Goal: Task Accomplishment & Management: Complete application form

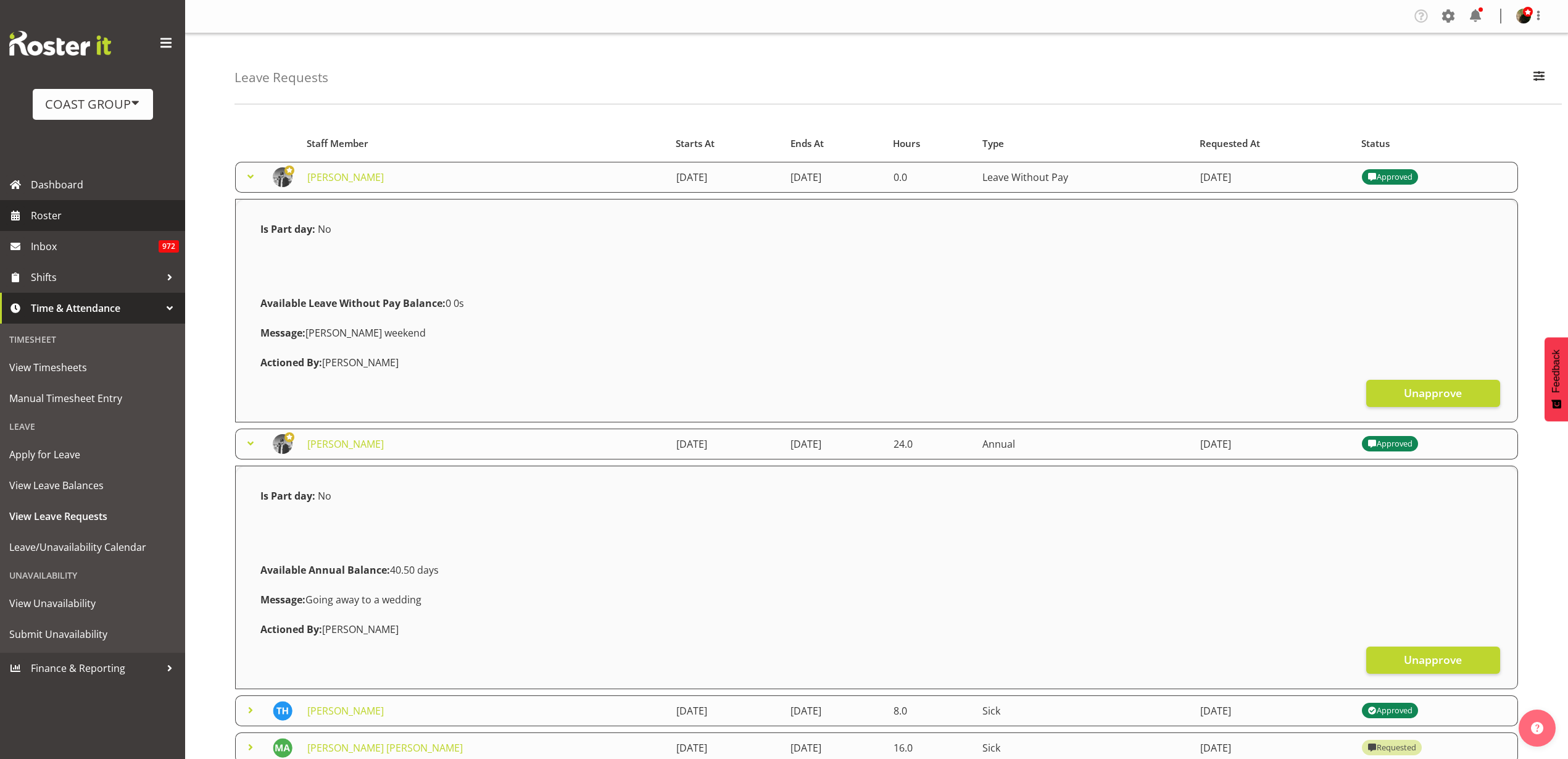
scroll to position [541, 0]
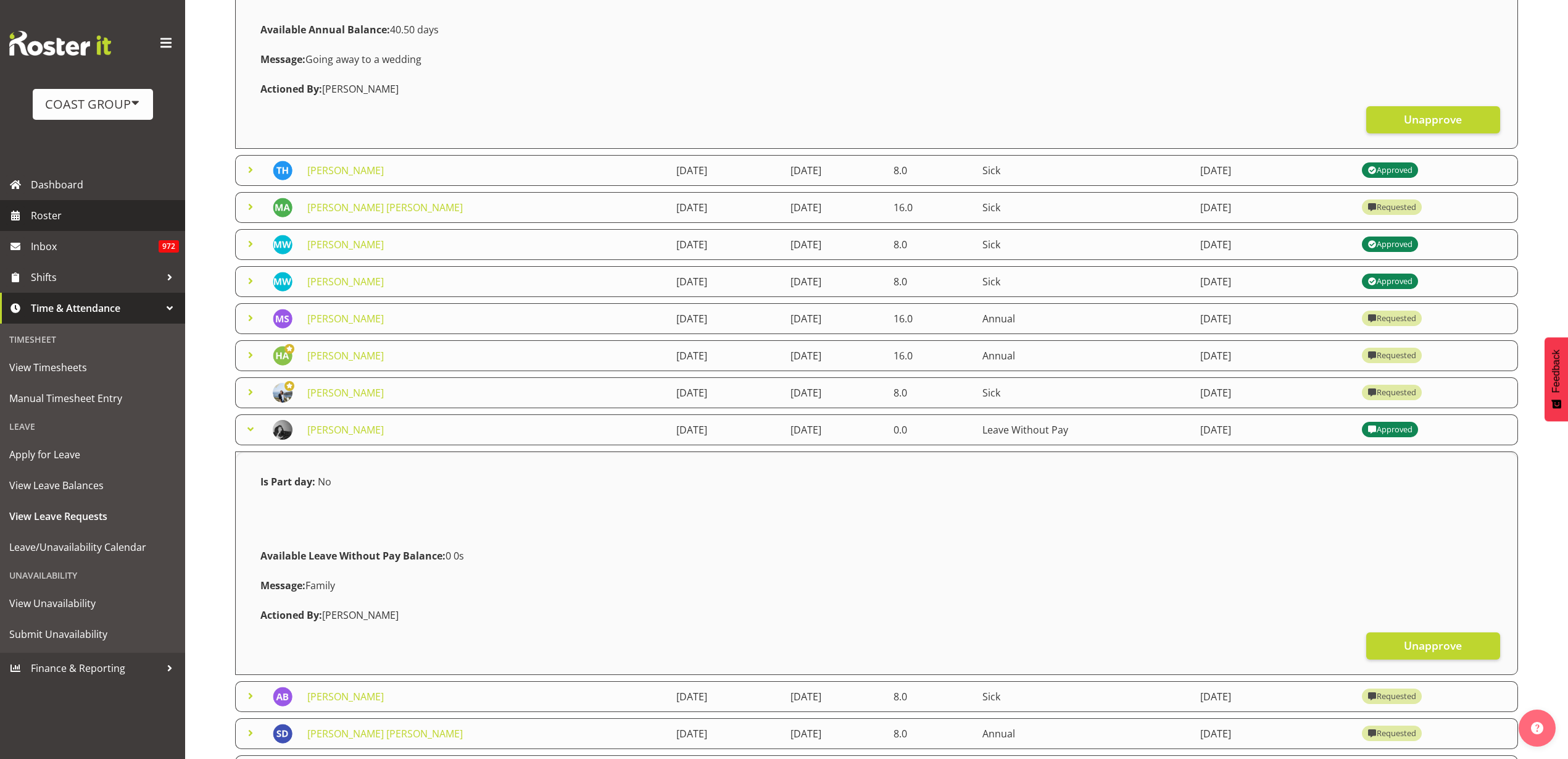
click at [73, 218] on span "Roster" at bounding box center [105, 216] width 148 height 19
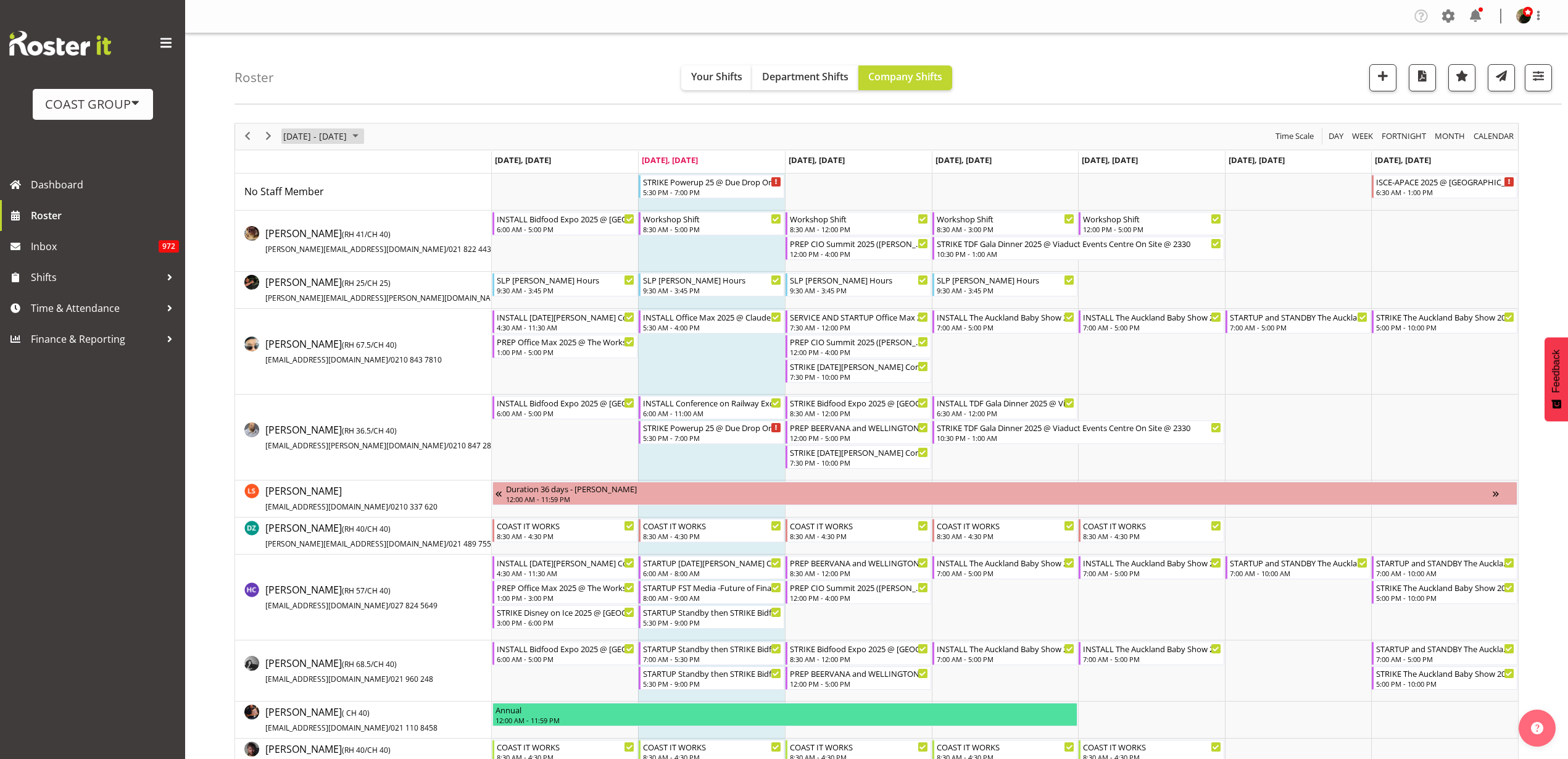
click at [340, 131] on span "August 11 - 17, 2025" at bounding box center [315, 136] width 66 height 16
click at [299, 267] on span "18" at bounding box center [296, 273] width 19 height 19
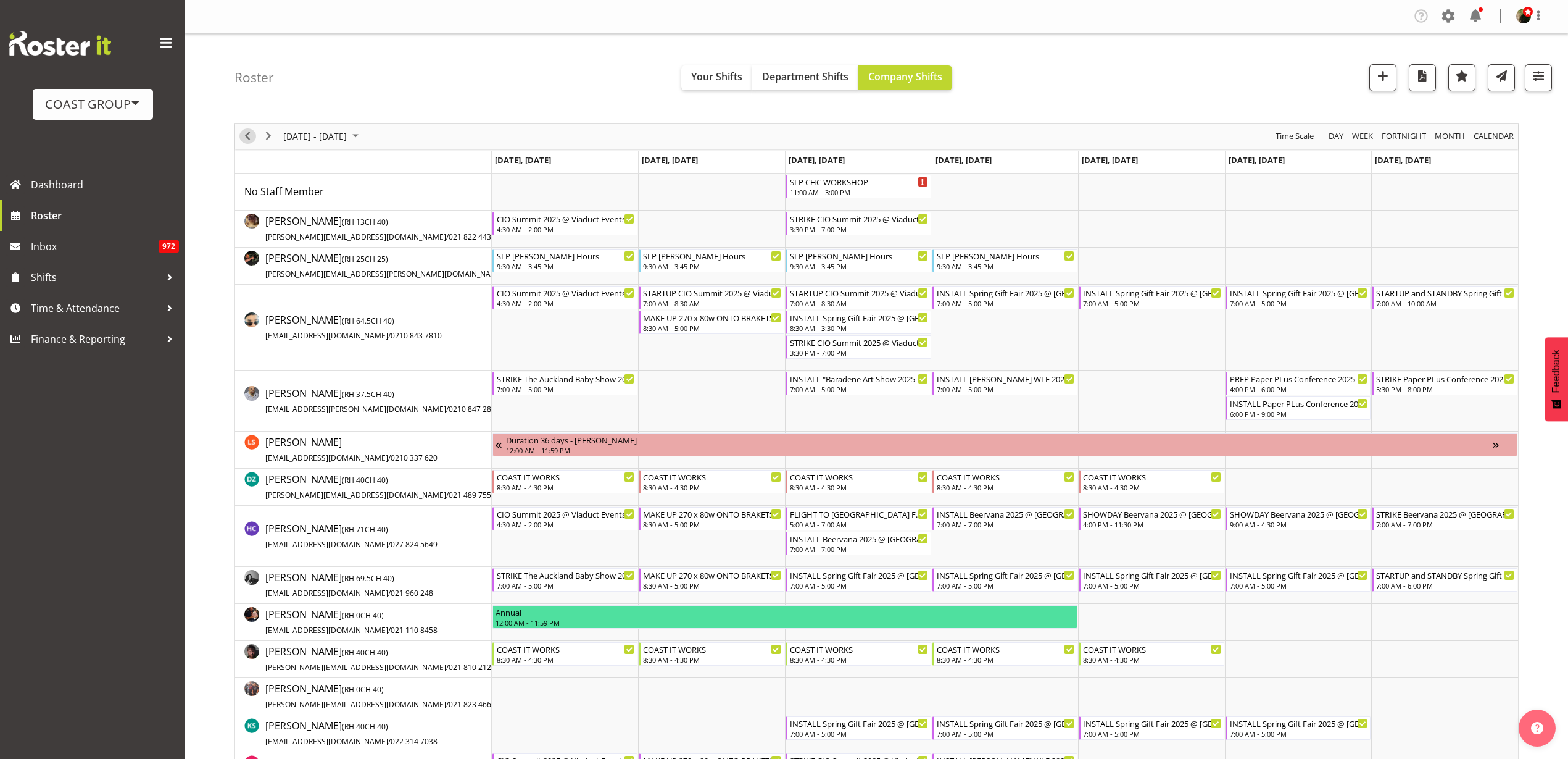
click at [247, 133] on span "Previous" at bounding box center [248, 136] width 15 height 16
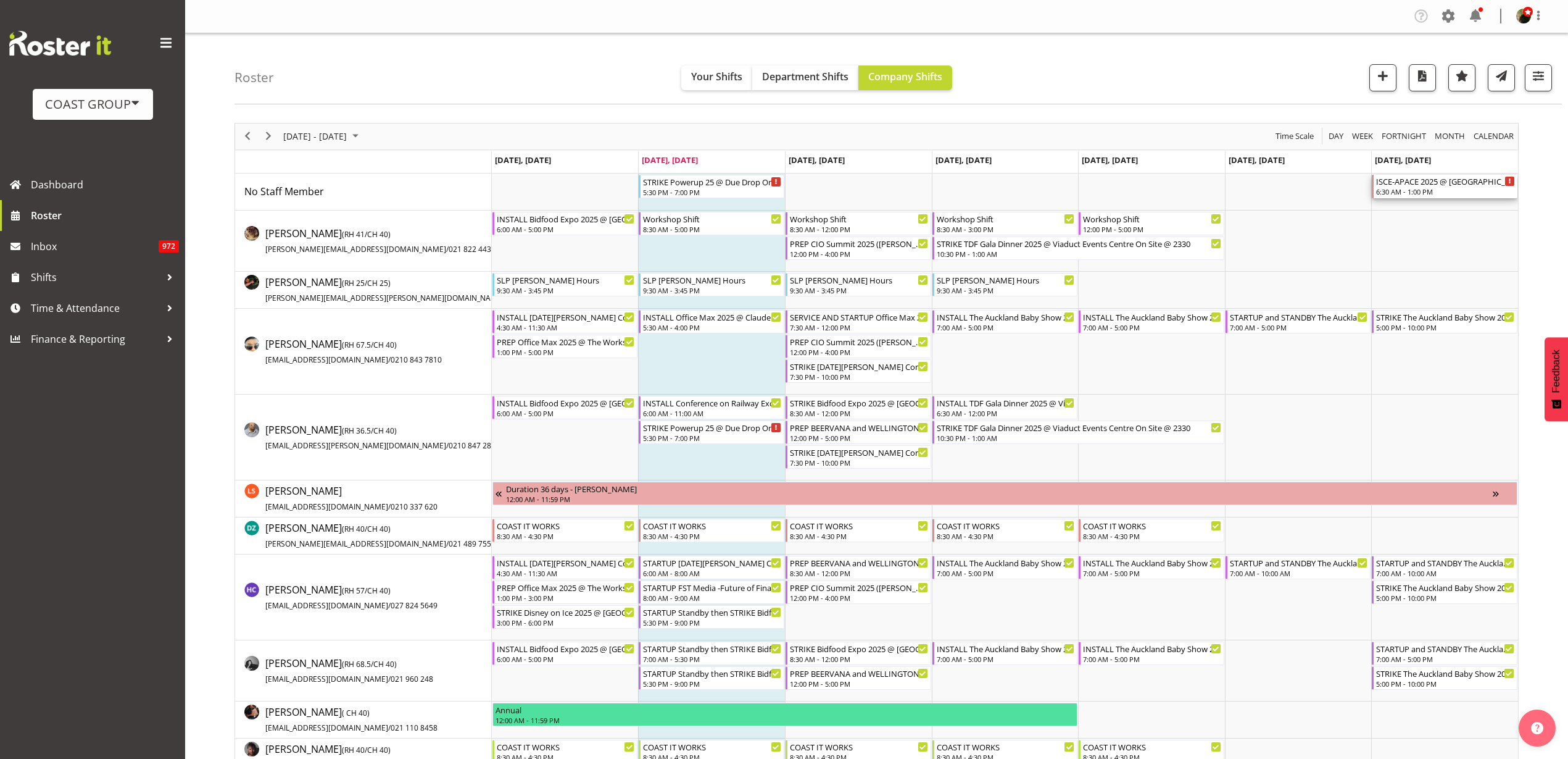
click at [1441, 185] on div "ISCE-APACE 2025 @ CHC Town Hall" at bounding box center [1446, 180] width 139 height 12
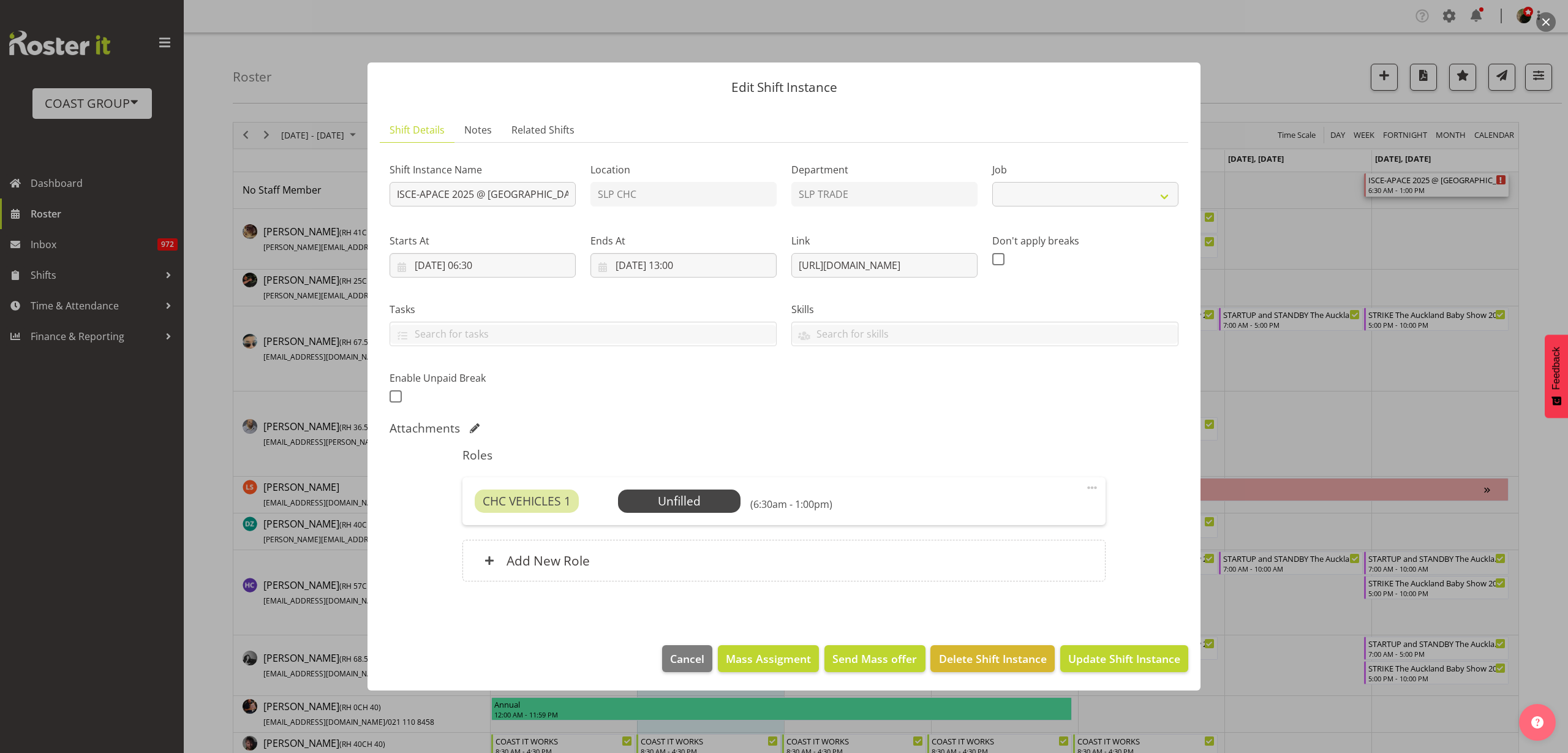
select select "10464"
click at [528, 127] on span "Related Shifts" at bounding box center [543, 129] width 63 height 15
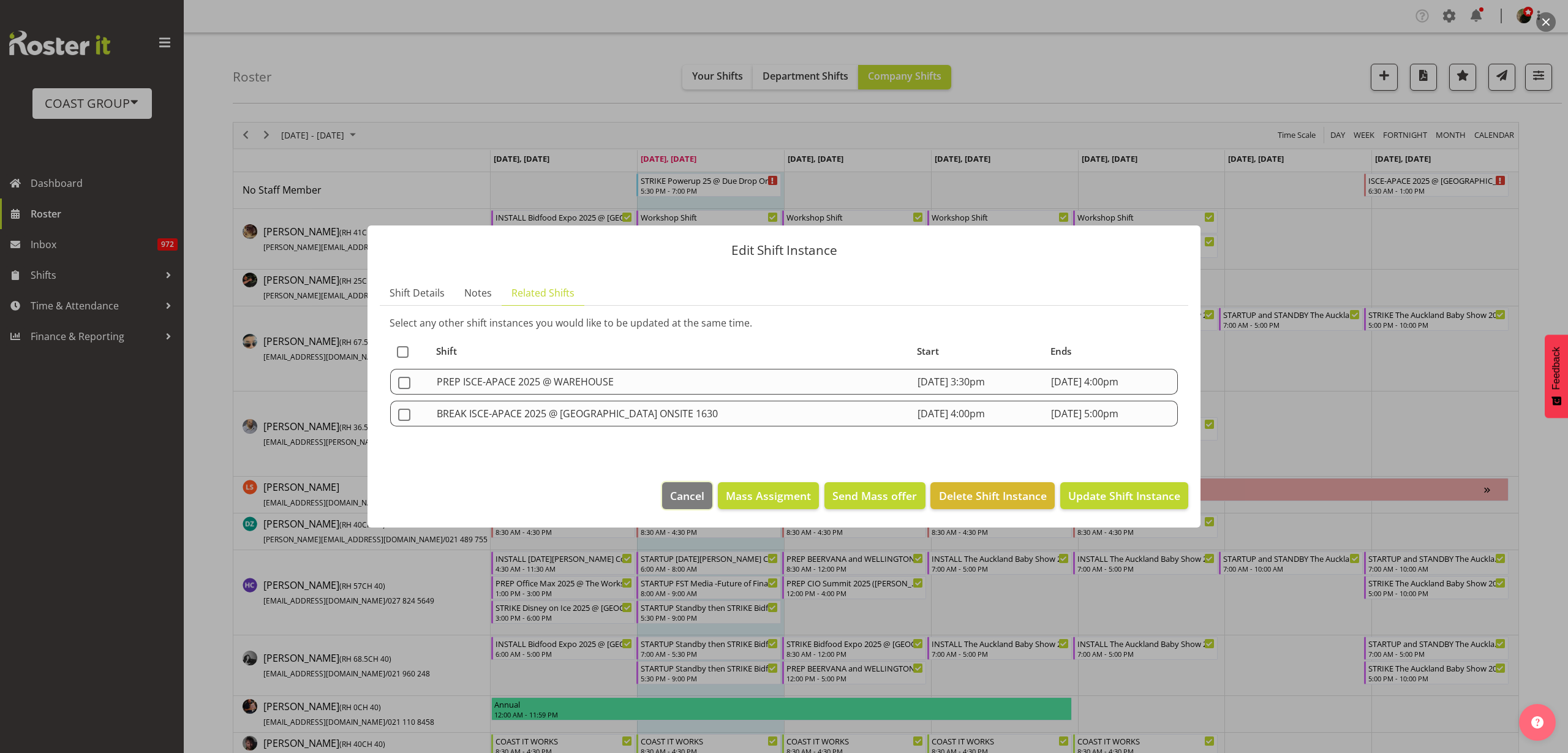
click at [692, 491] on span "Cancel" at bounding box center [687, 495] width 34 height 16
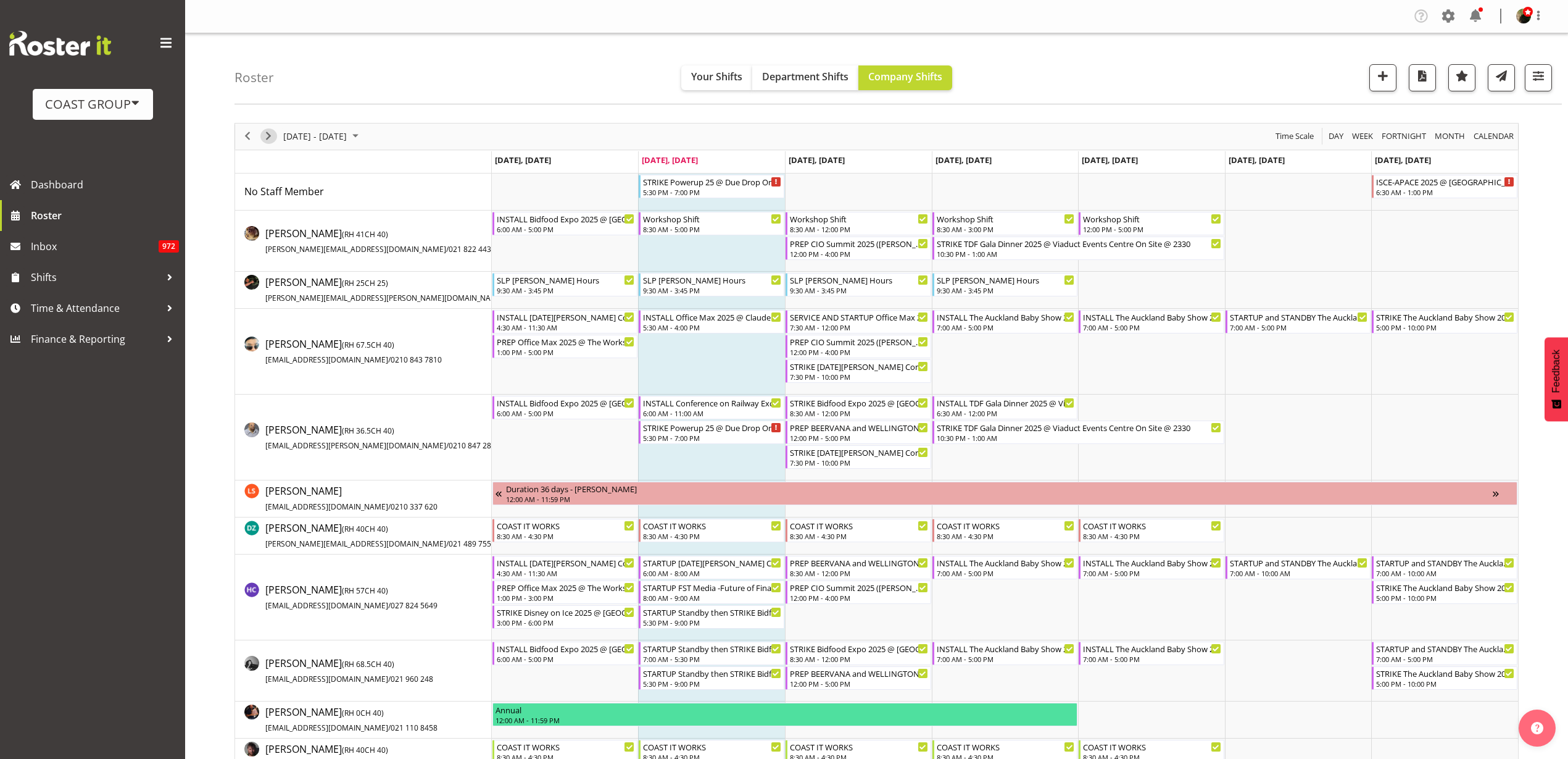
click at [267, 138] on span "Next" at bounding box center [268, 136] width 15 height 16
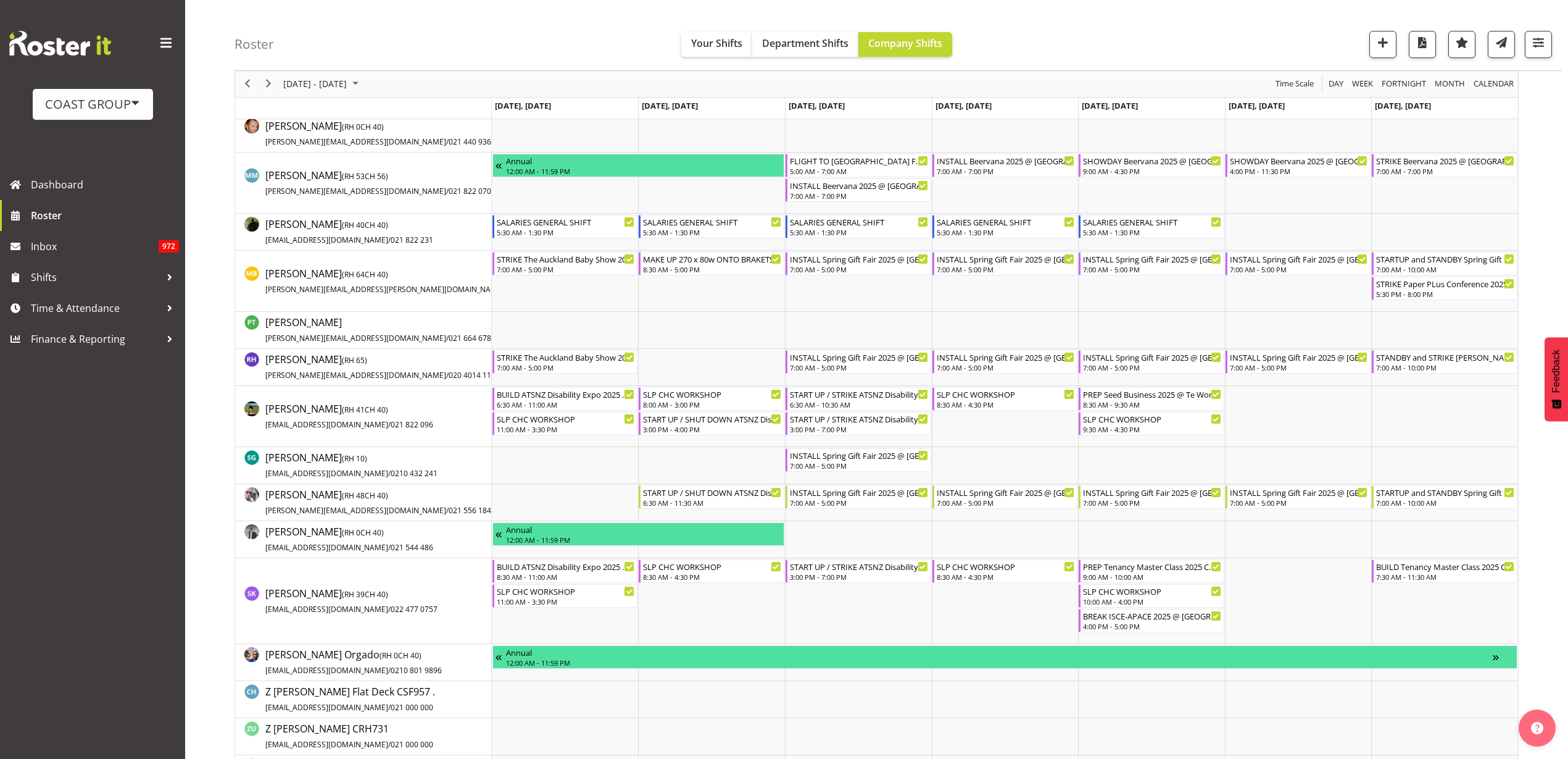
scroll to position [695, 0]
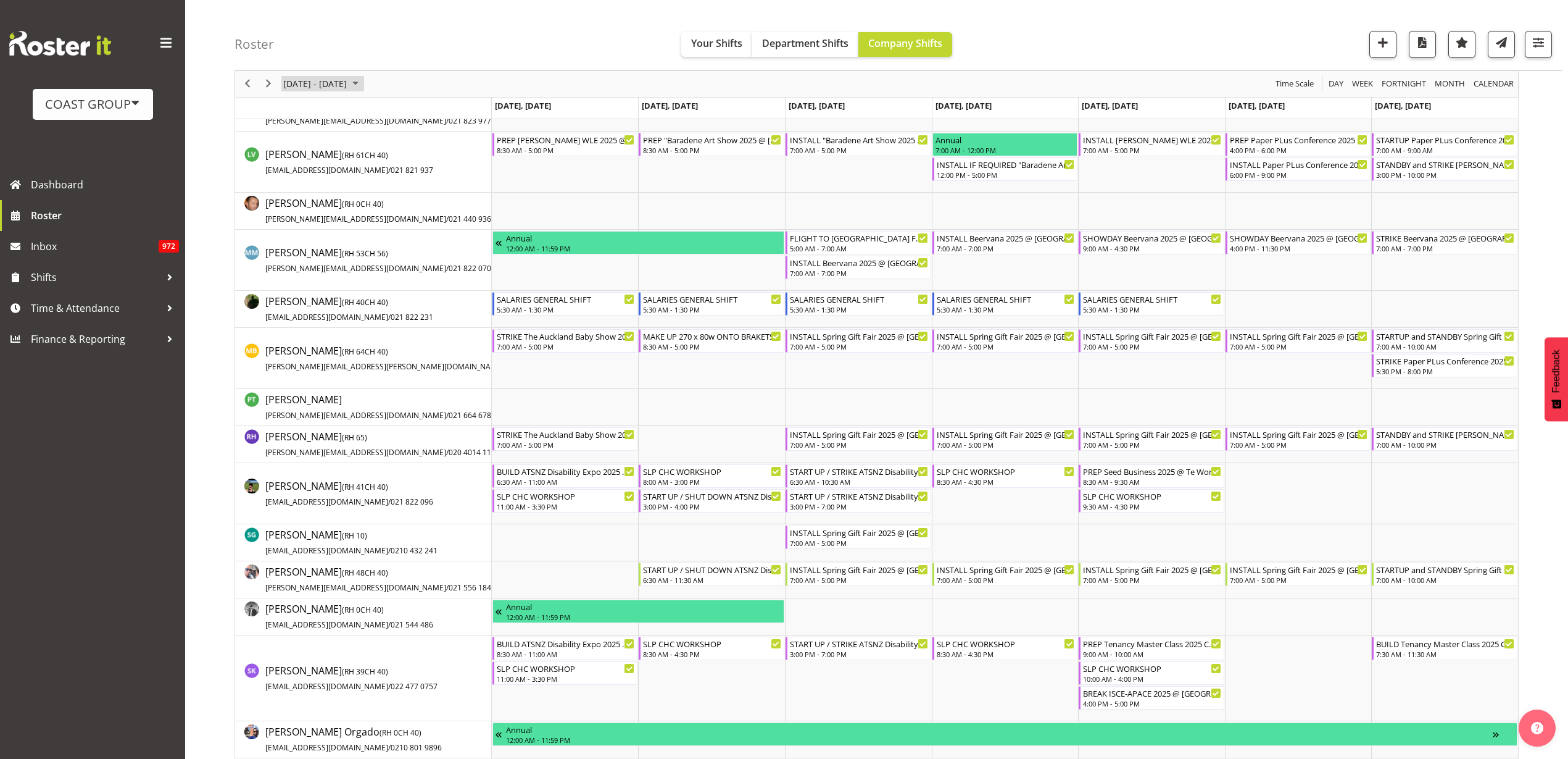
click at [333, 82] on span "August 18 - 24, 2025" at bounding box center [315, 84] width 66 height 16
click at [416, 113] on span "next month" at bounding box center [413, 115] width 21 height 22
click at [352, 158] on span "4" at bounding box center [355, 157] width 19 height 19
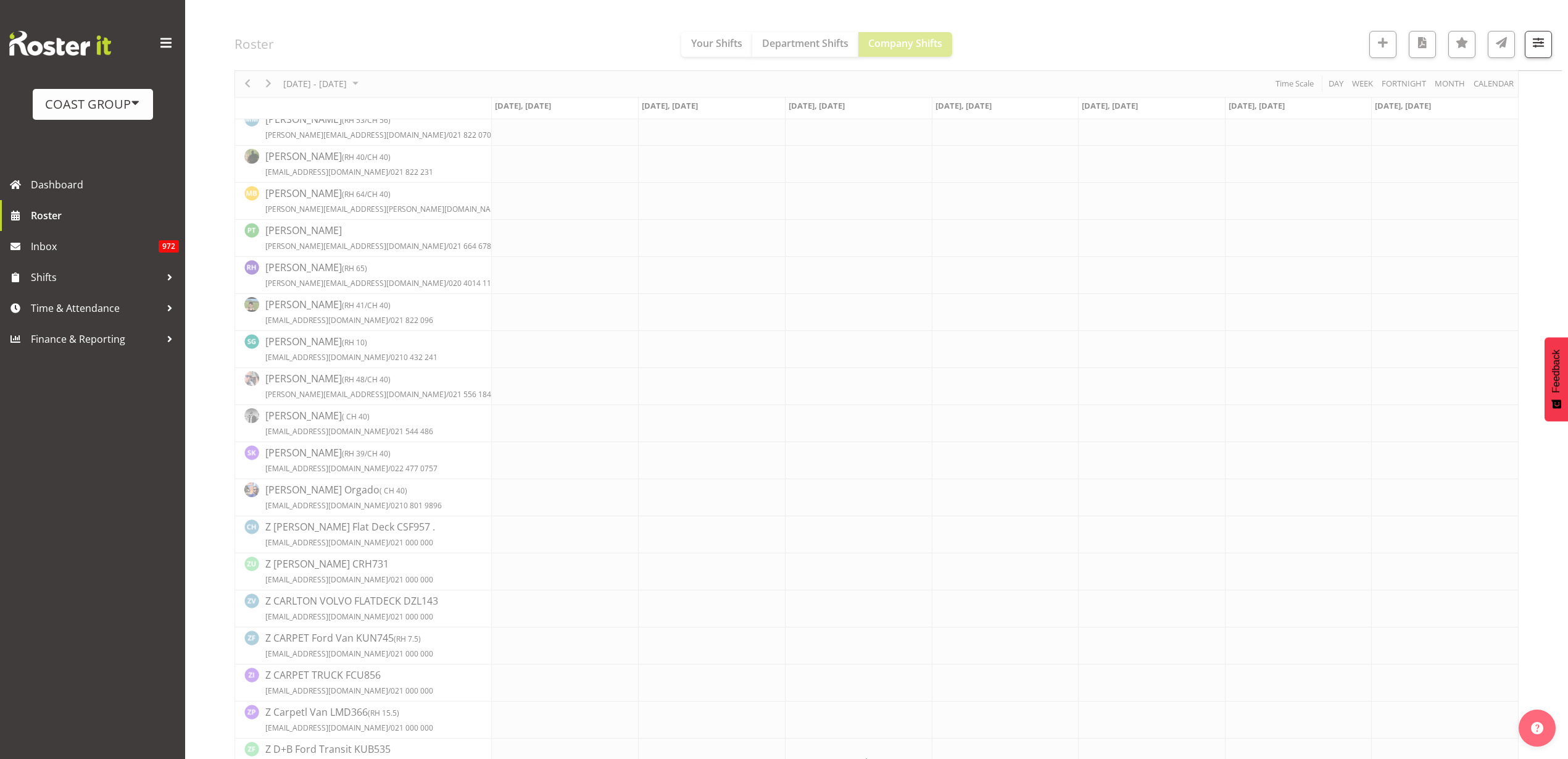
scroll to position [0, 0]
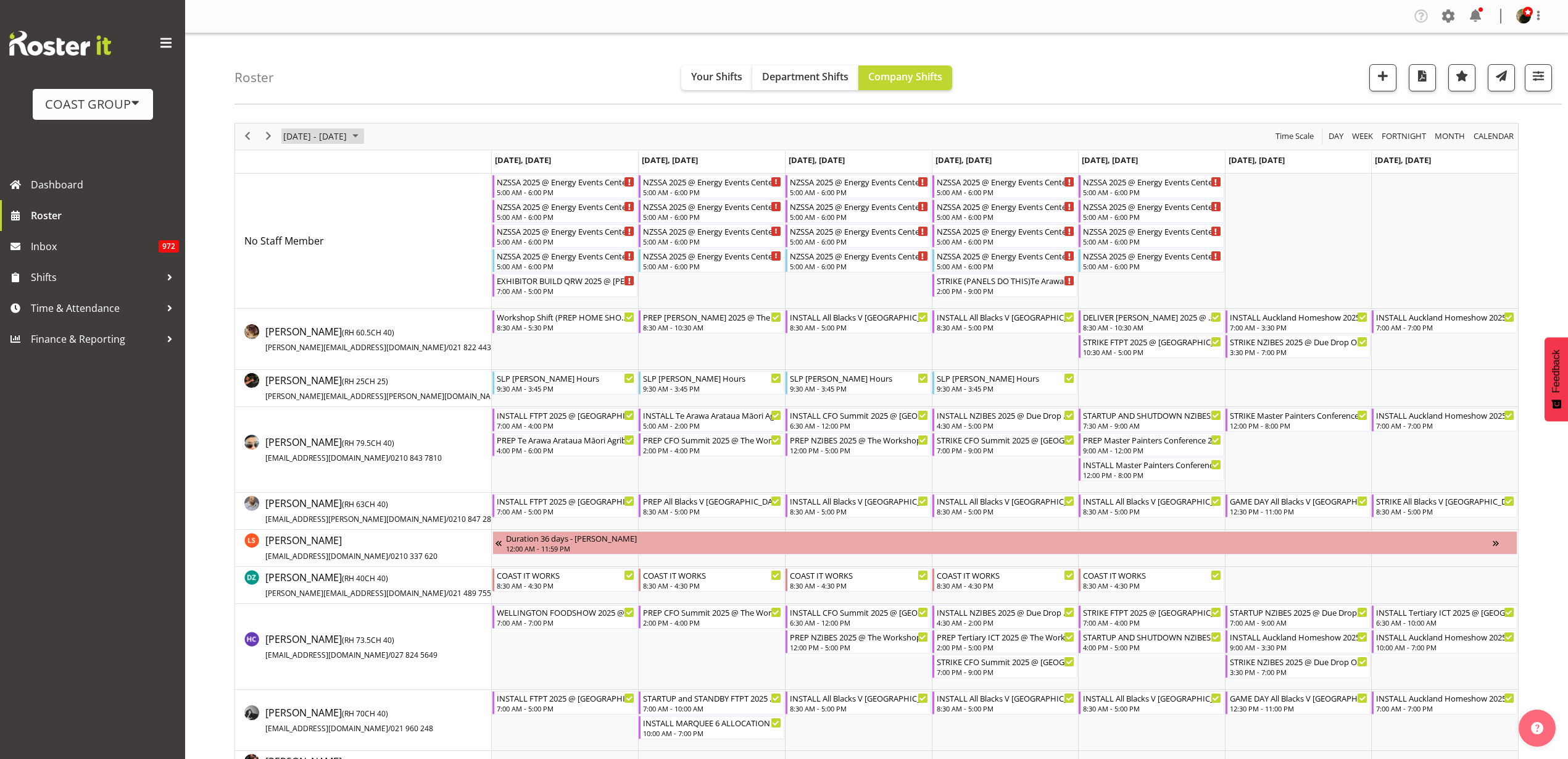
click at [333, 134] on span "September 01 - 07, 2025" at bounding box center [315, 136] width 66 height 16
click at [414, 165] on span "next month" at bounding box center [413, 168] width 21 height 22
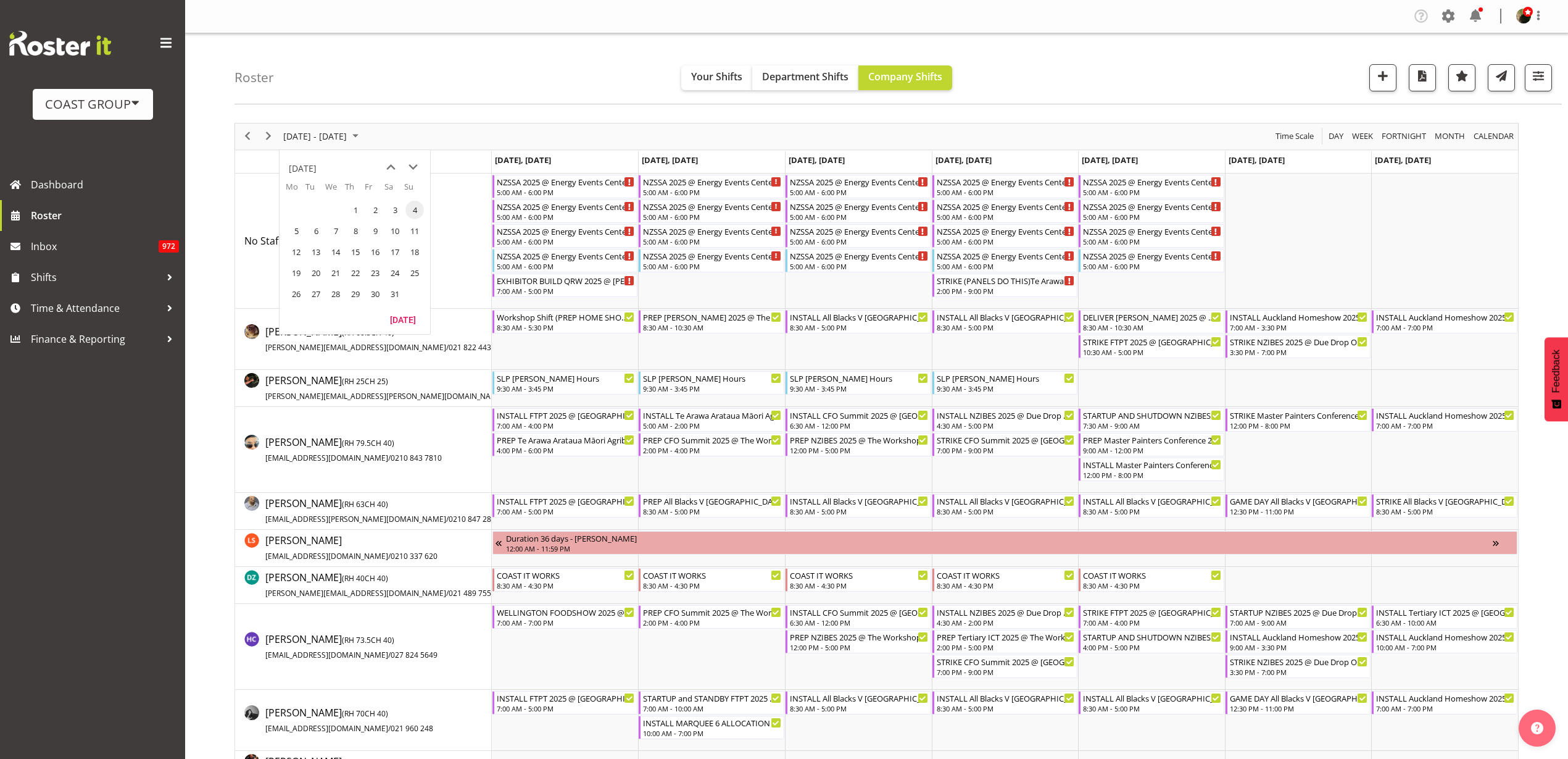
click at [414, 165] on span "next month" at bounding box center [413, 168] width 21 height 22
click at [389, 164] on span "previous month" at bounding box center [390, 168] width 21 height 22
click at [392, 292] on span "31" at bounding box center [395, 294] width 19 height 19
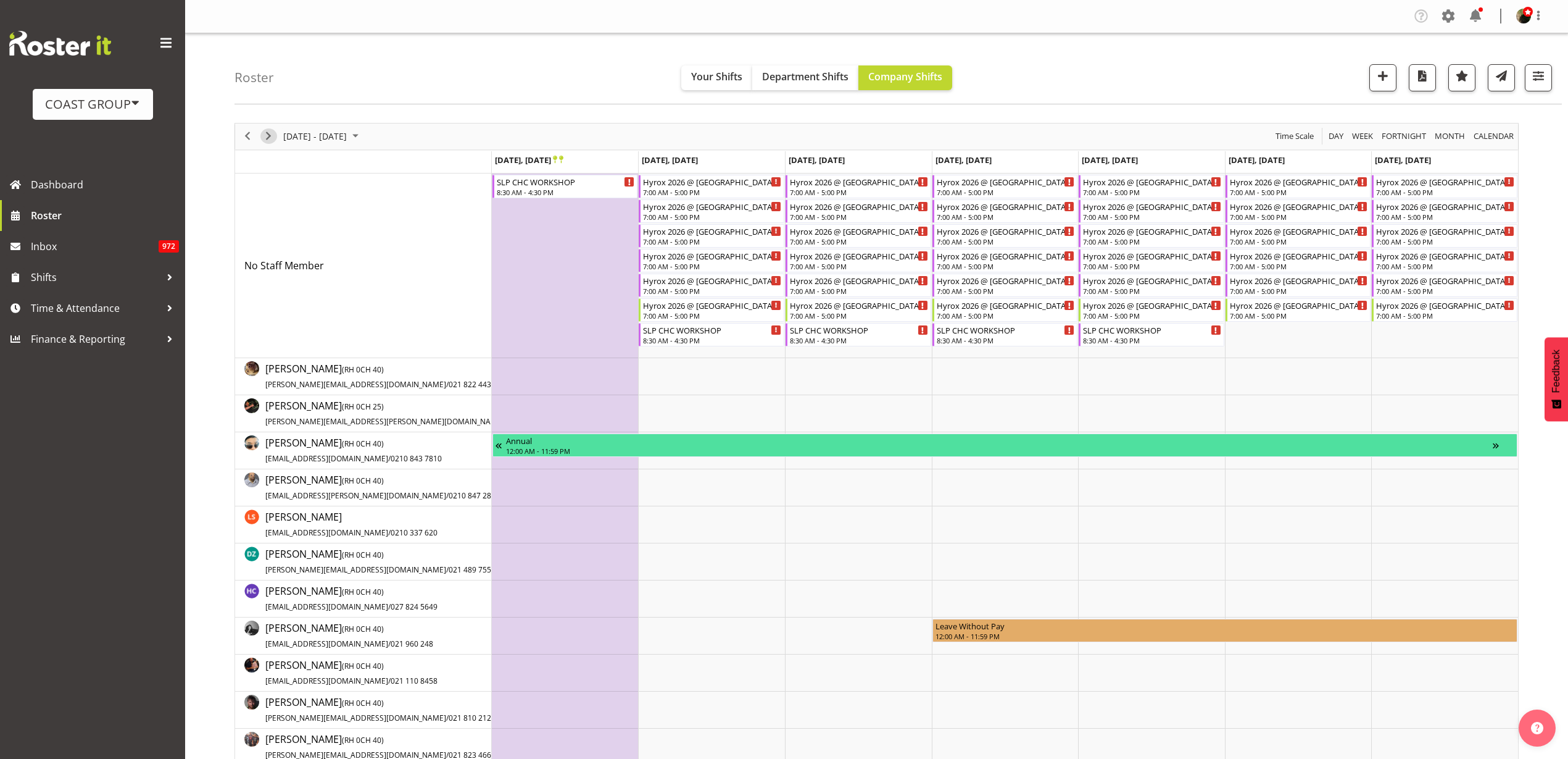
click at [266, 137] on span "Next" at bounding box center [268, 136] width 15 height 16
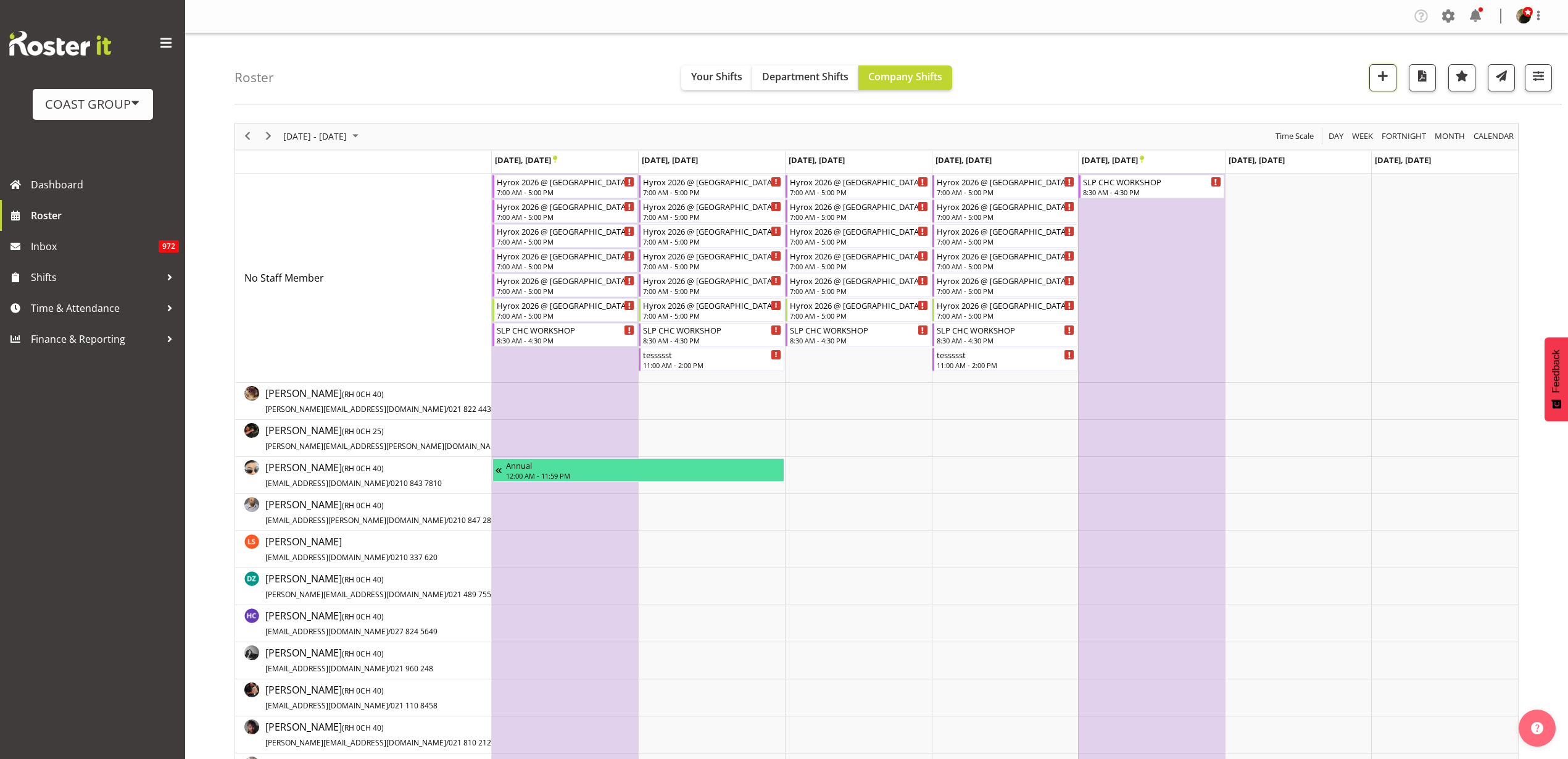
click at [1375, 77] on span "button" at bounding box center [1382, 75] width 16 height 16
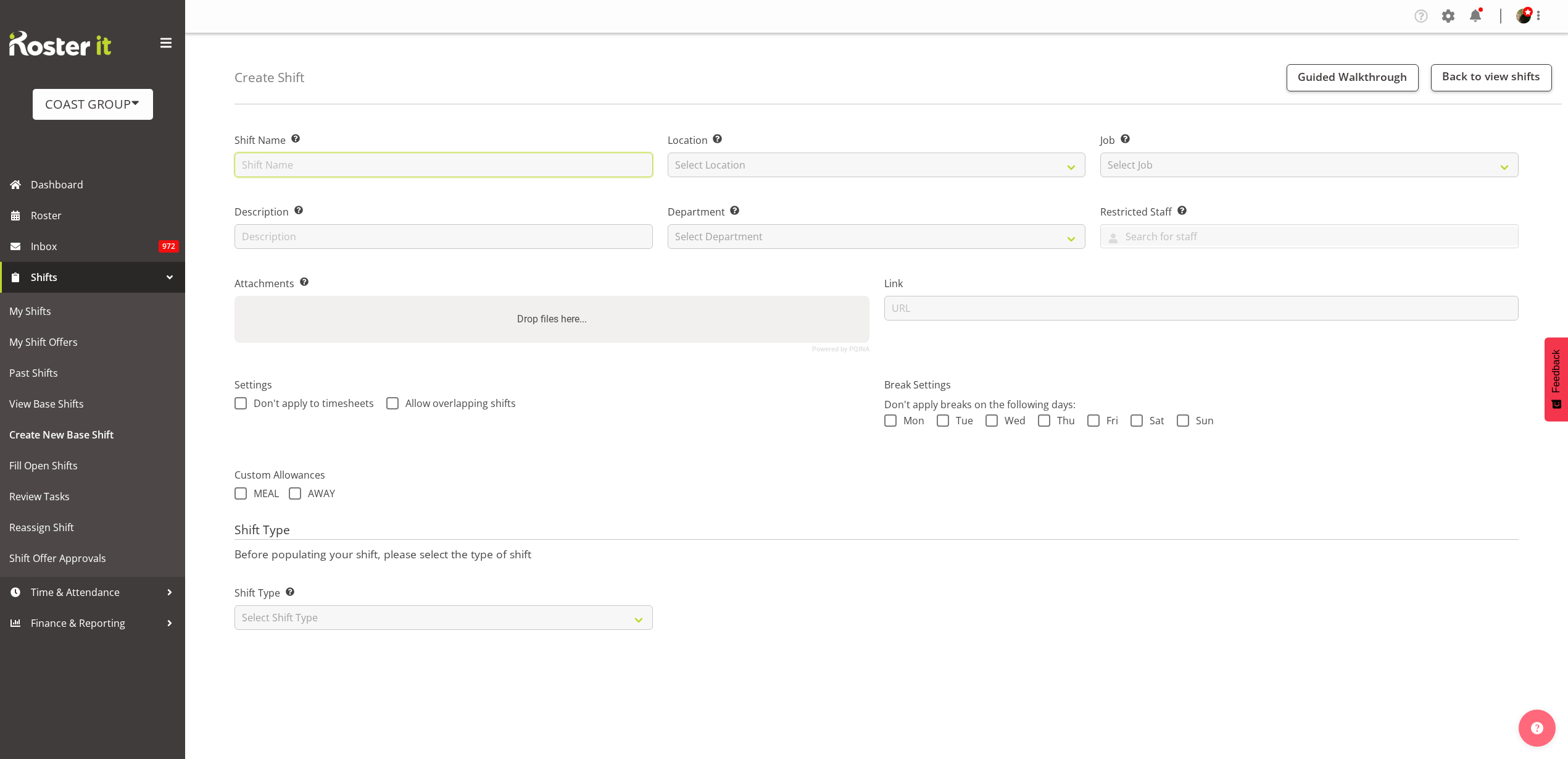
click at [384, 158] on input "text" at bounding box center [444, 165] width 418 height 25
type input "Laneways 2026 @ Western Springs On Site @ 0700"
select select "31"
click at [1273, 160] on select "Select Job Create new job 1 Carlton Events 1 Carlton Hamilton 1 Carlton Welling…" at bounding box center [1310, 165] width 418 height 25
select select "0"
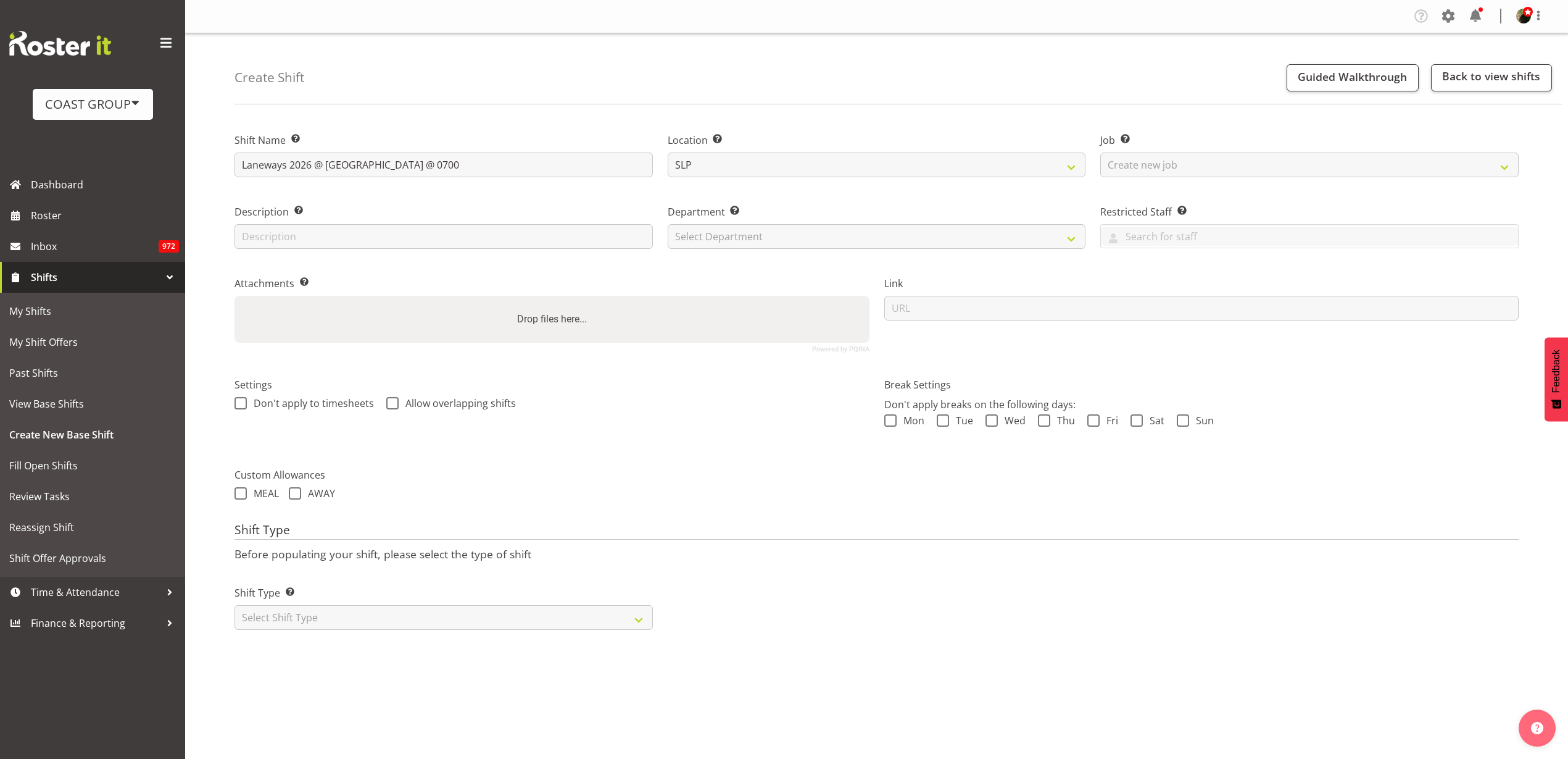
click at [1101, 153] on select "Select Job Create new job 1 Carlton Events 1 Carlton Hamilton 1 Carlton Welling…" at bounding box center [1310, 165] width 418 height 25
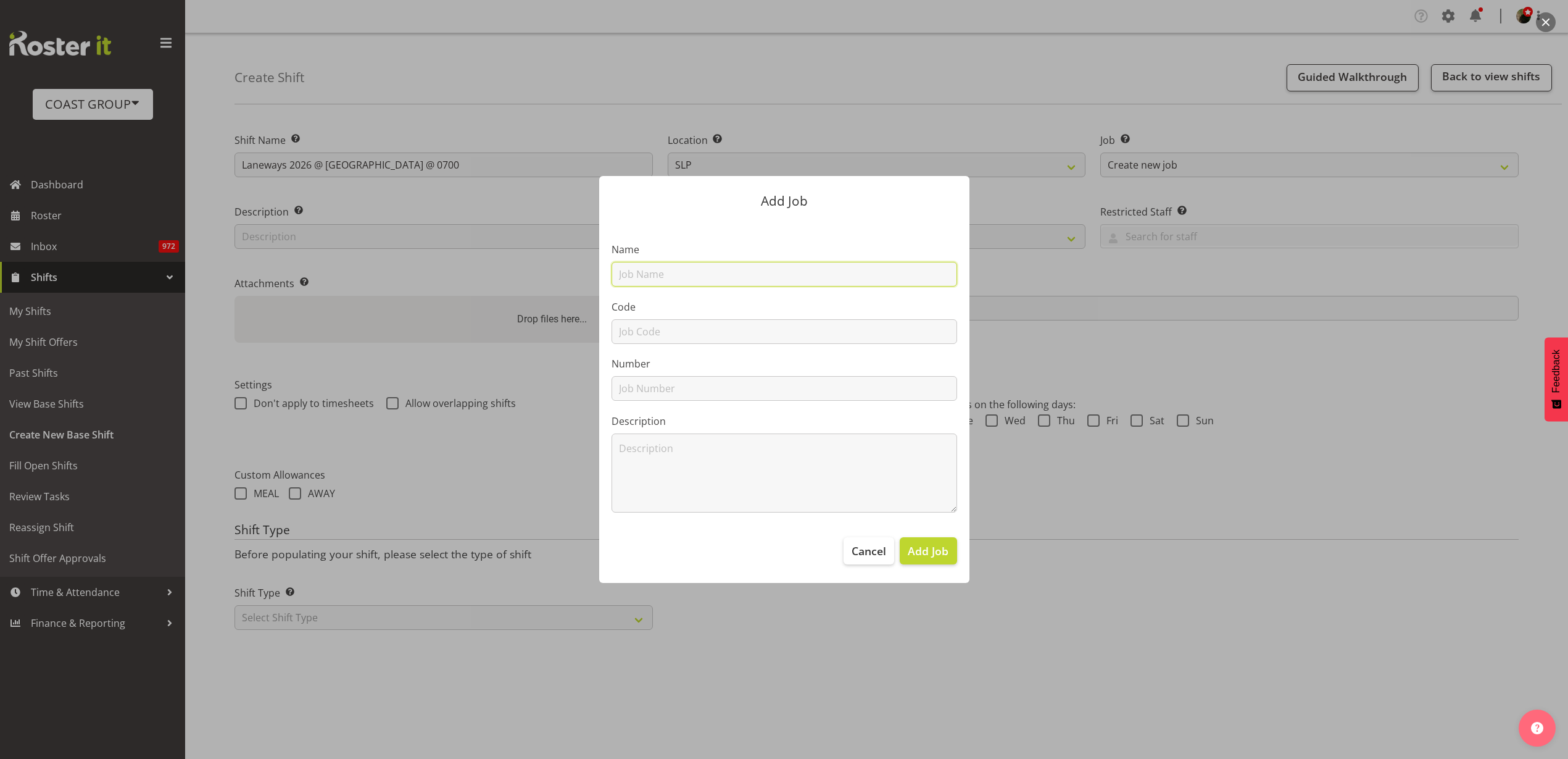
click at [758, 272] on input "text" at bounding box center [784, 274] width 346 height 25
type input "S260206 Laneways 2026"
type input "S260206"
click at [943, 555] on span "Add Job" at bounding box center [928, 550] width 41 height 16
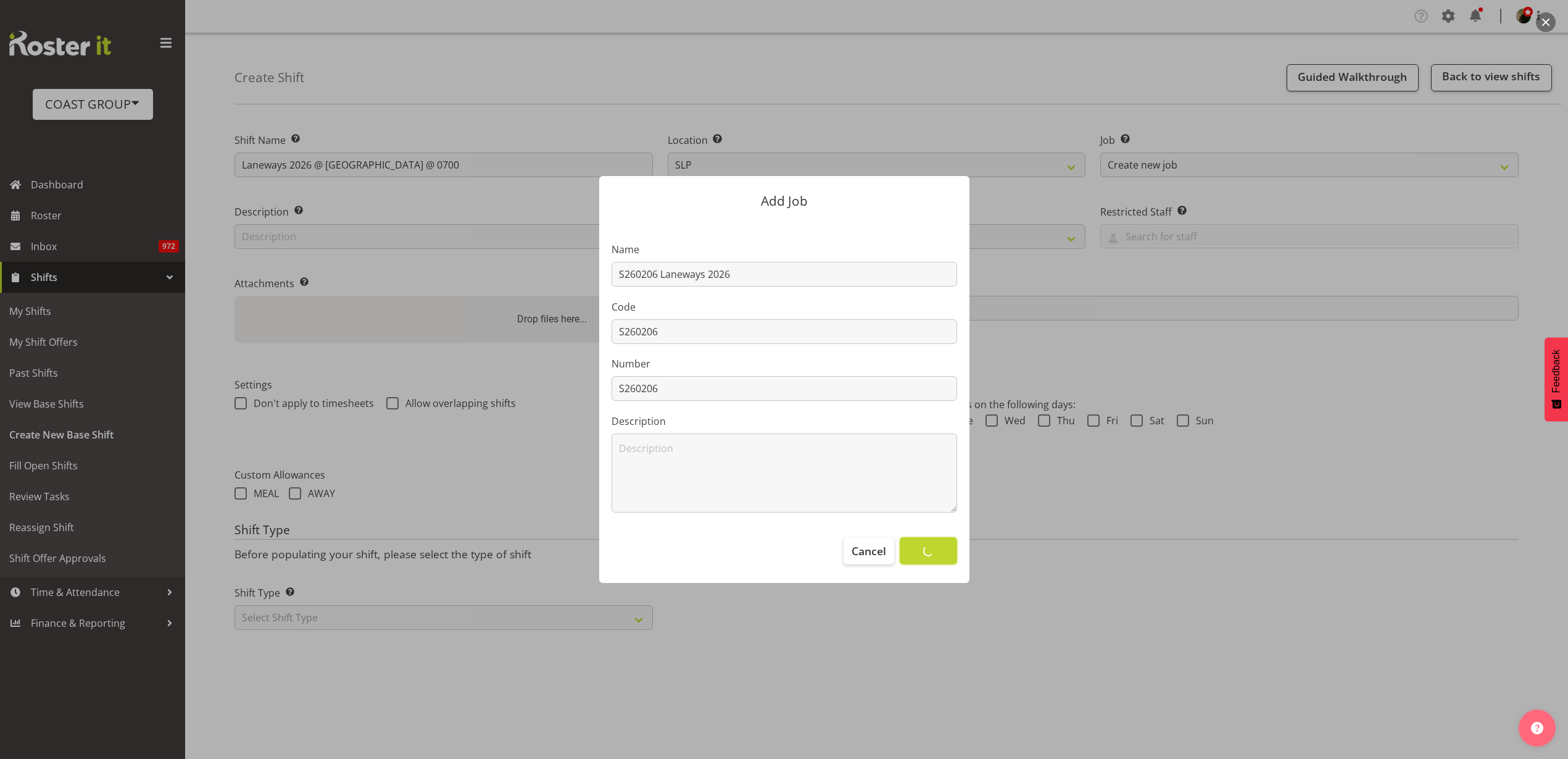
select select
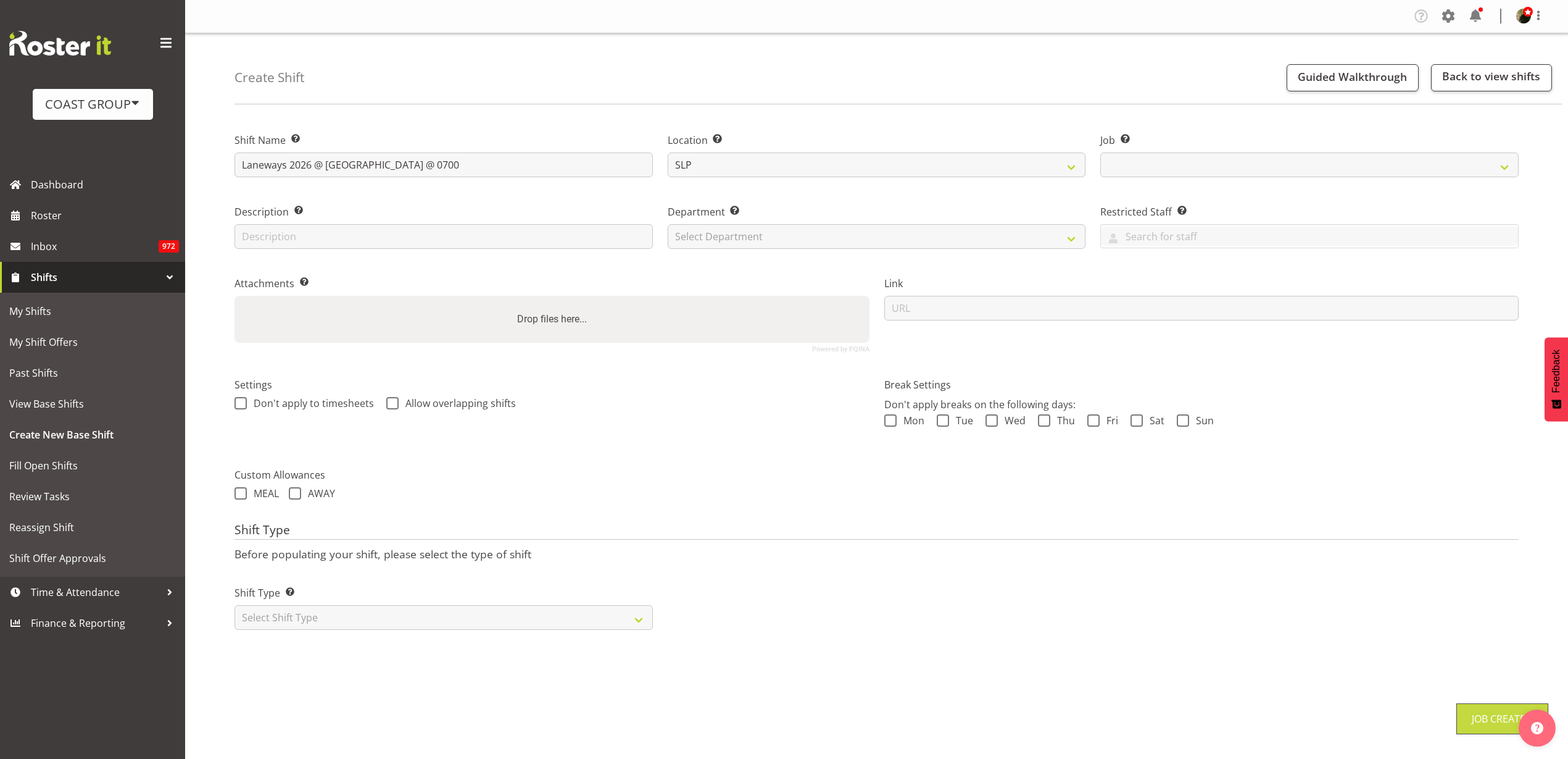
select select "10506"
click at [759, 239] on select "Select Department CARLTON EVENTS Carlton Hamilton Carlton Wellington DW AKL DW …" at bounding box center [877, 236] width 418 height 25
select select "24"
click at [668, 224] on select "Select Department CARLTON EVENTS Carlton Hamilton Carlton Wellington DW AKL DW …" at bounding box center [877, 236] width 418 height 25
click at [957, 311] on input "url" at bounding box center [1202, 308] width 636 height 25
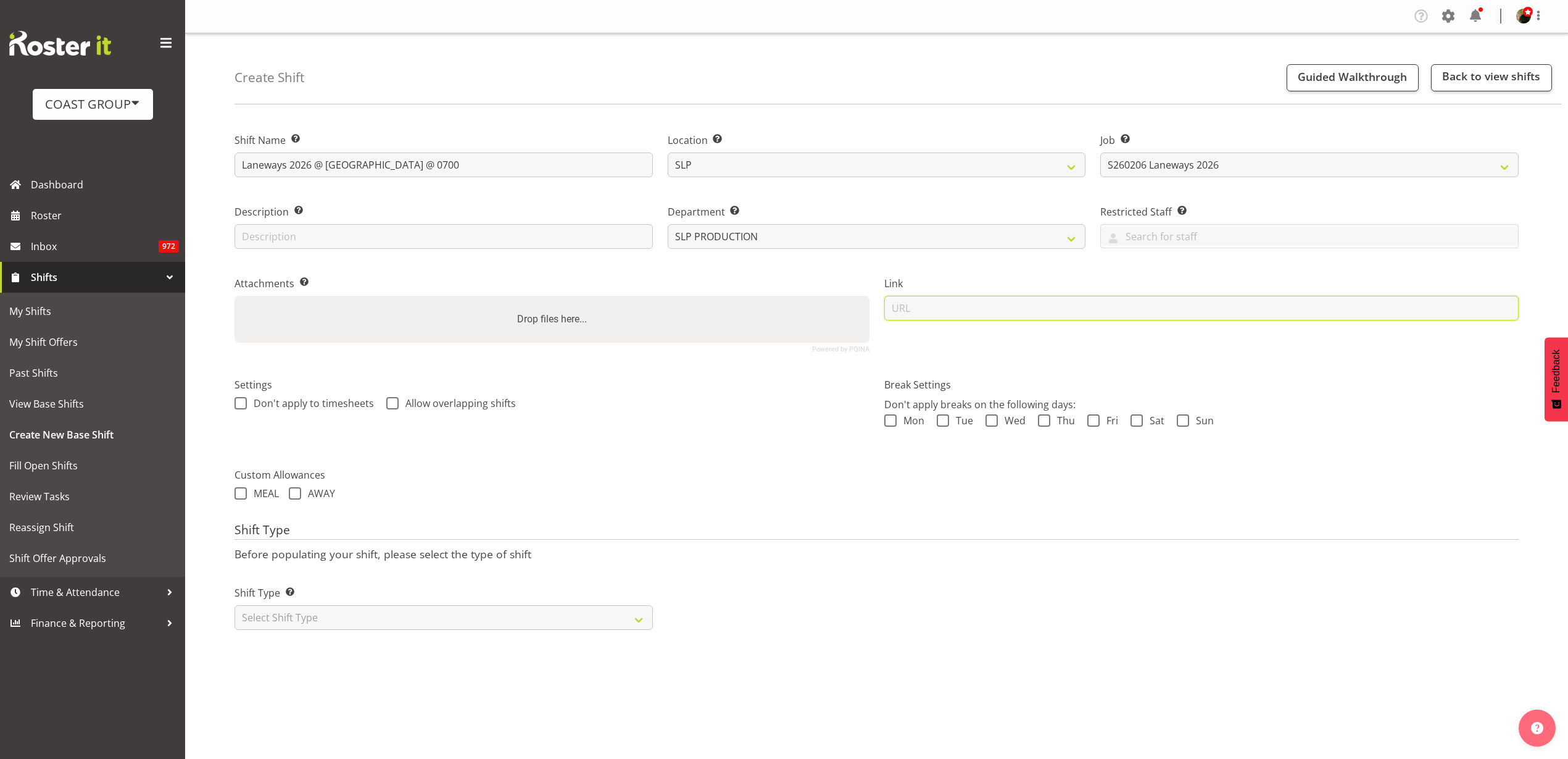
click at [1086, 313] on input "url" at bounding box center [1202, 308] width 636 height 25
paste input "https://drive.google.com/drive/folders/1HgV5IoQG2LWlFOA5EJJ29NPChLqnABhT"
type input "https://drive.google.com/drive/folders/1HgV5IoQG2LWlFOA5EJJ29NPChLqnABhT"
click at [308, 618] on select "Select Shift Type One Off Shift Recurring Shift Rotating Shift" at bounding box center [444, 617] width 418 height 25
select select "recurring"
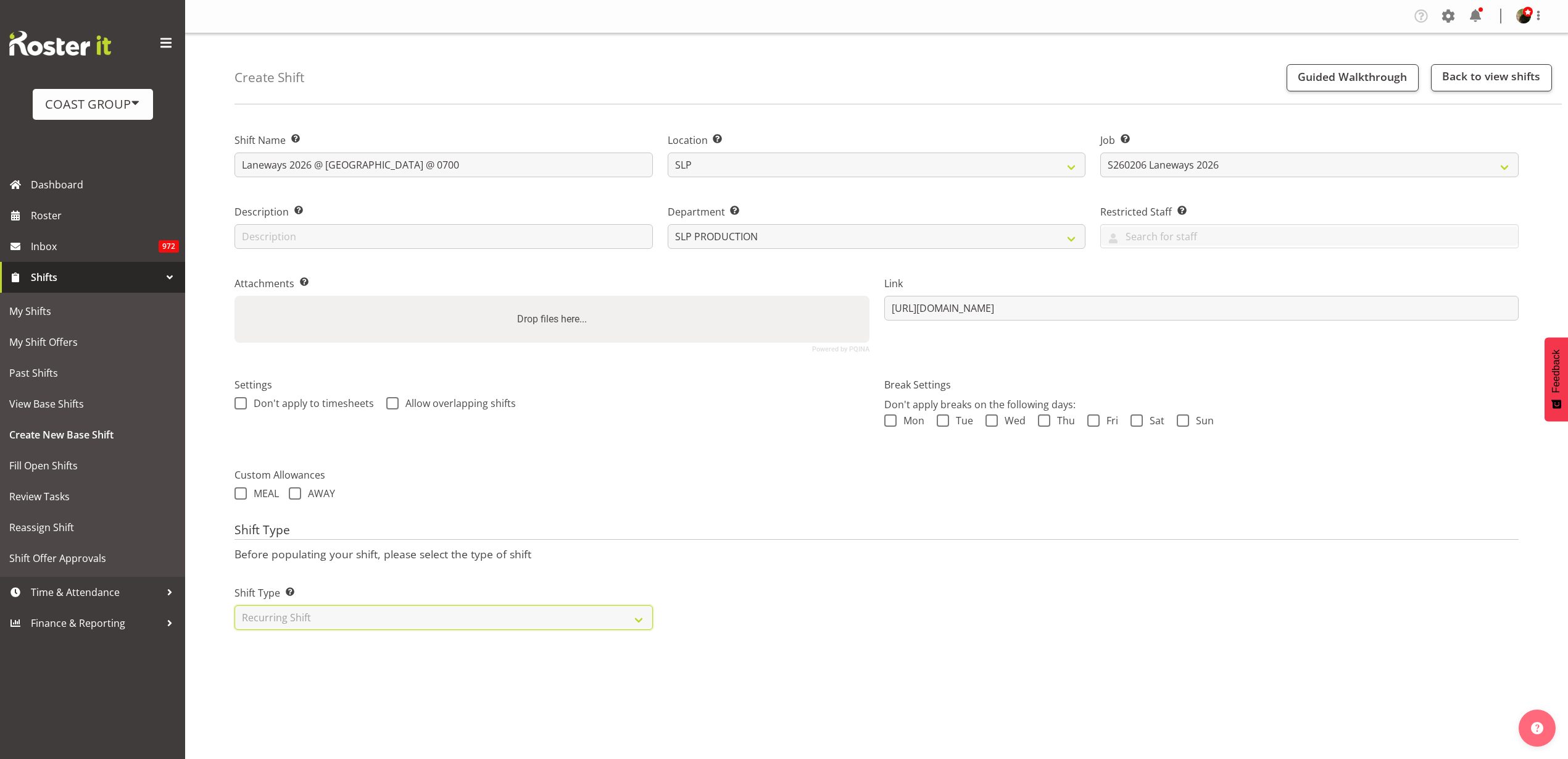
click at [235, 605] on select "Select Shift Type One Off Shift Recurring Shift Rotating Shift" at bounding box center [444, 617] width 418 height 25
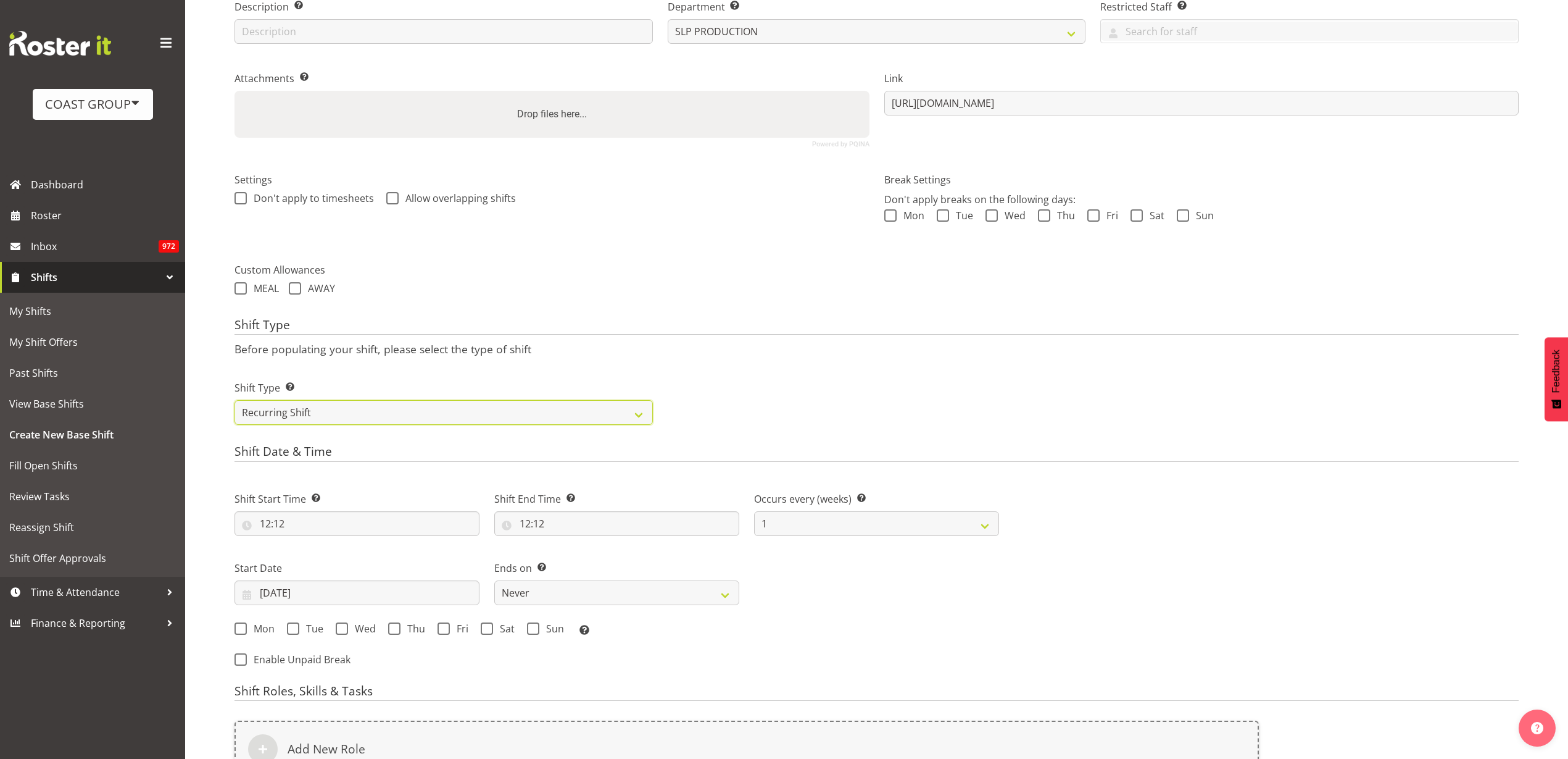
scroll to position [231, 0]
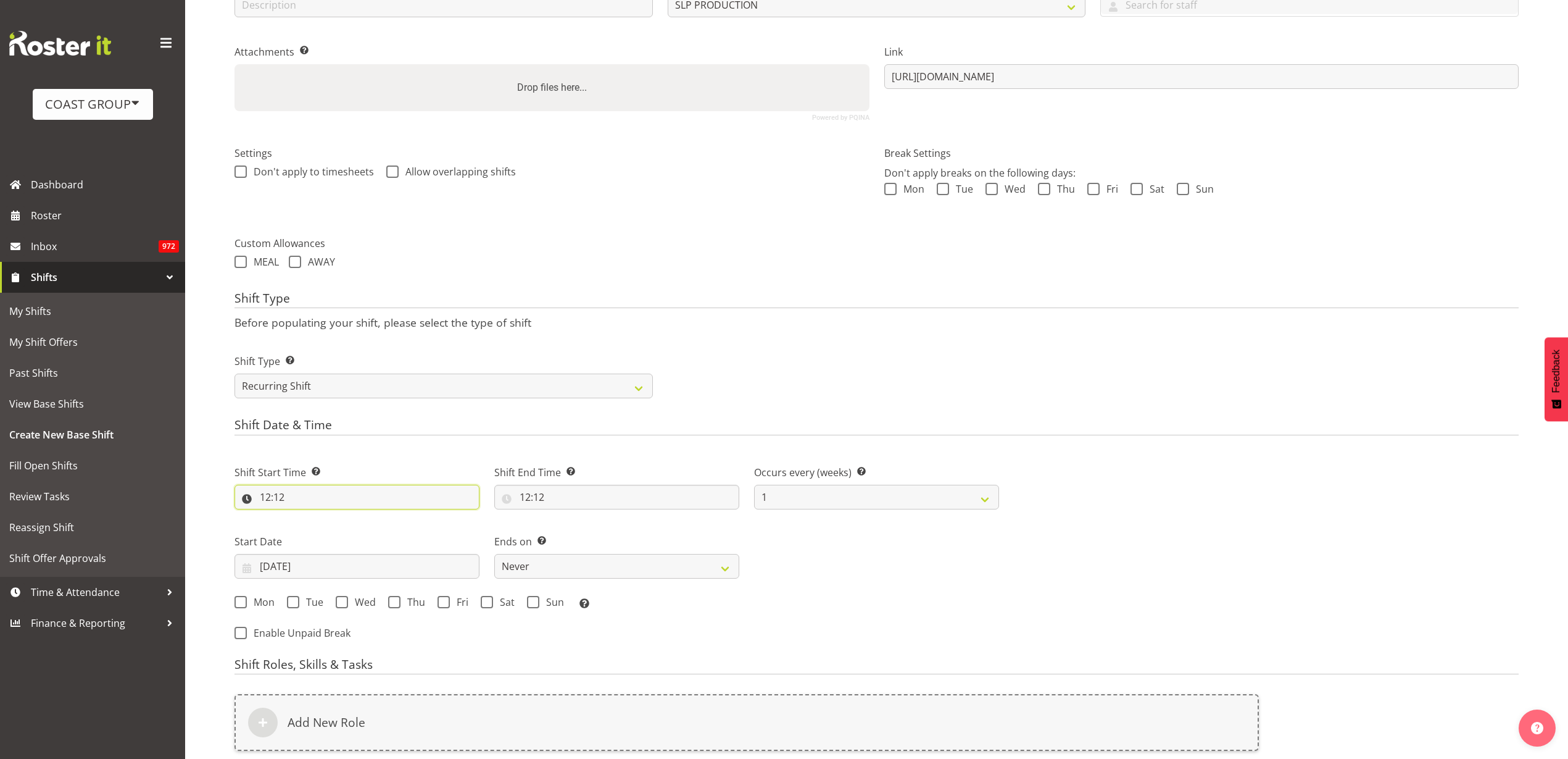
click at [325, 491] on input "12:12" at bounding box center [357, 497] width 245 height 25
select select "0"
type input "00:12"
select select "6"
type input "06:12"
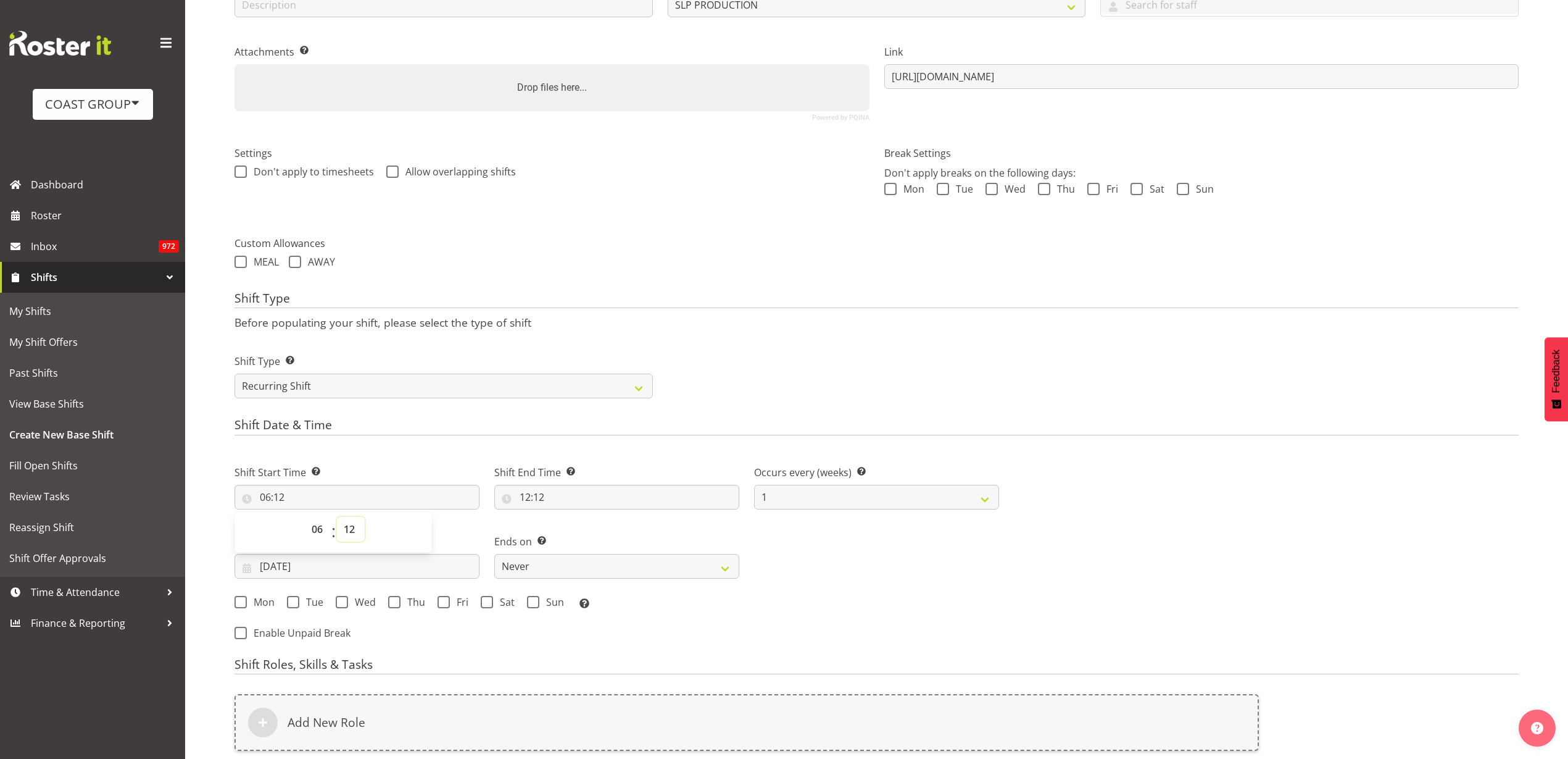
select select "30"
type input "06:30"
click at [613, 494] on input "12:12" at bounding box center [616, 497] width 245 height 25
select select "13"
type input "13:12"
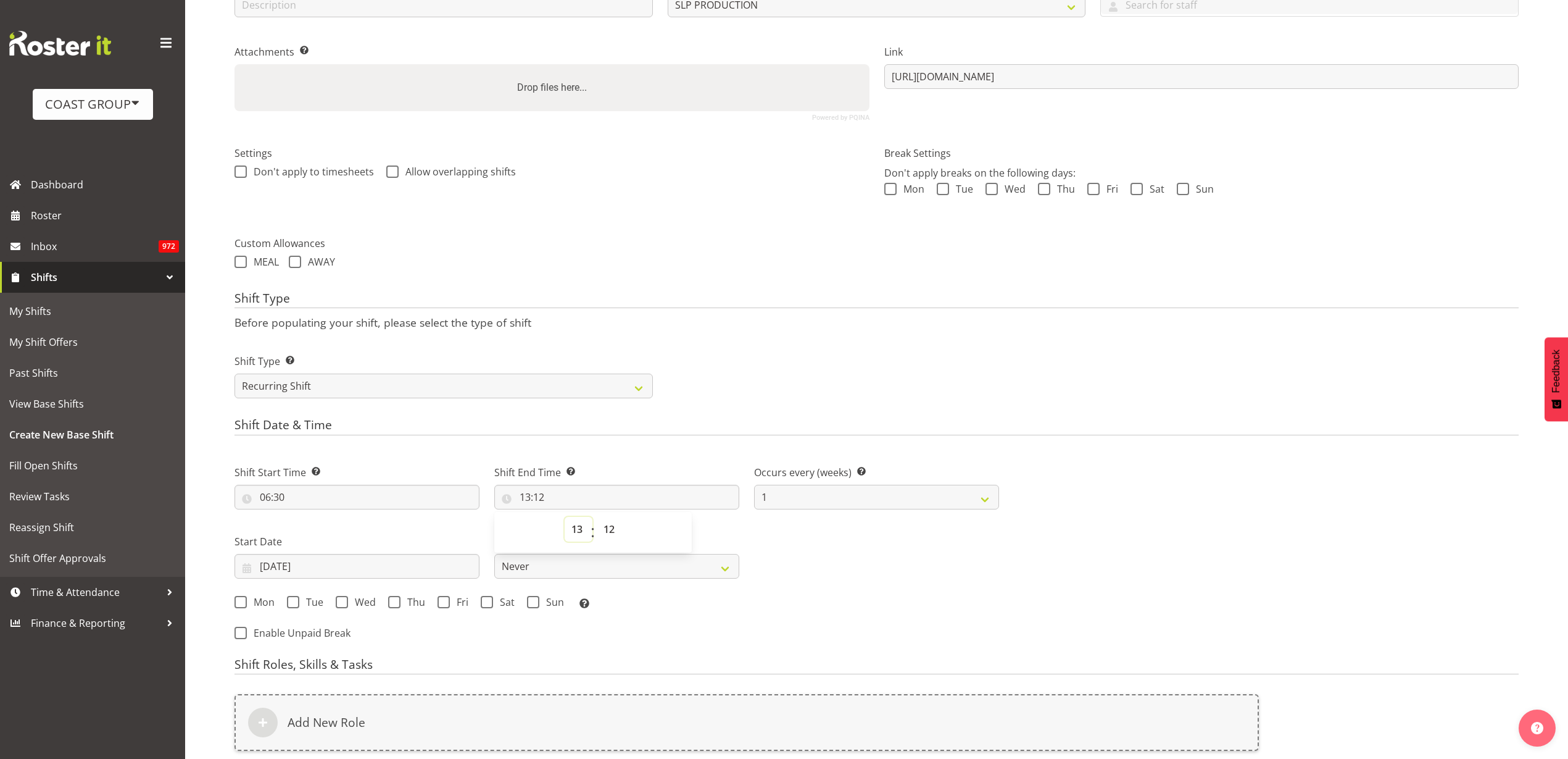
select select "19"
type input "19:12"
select select "30"
type input "19:30"
click at [322, 566] on input "12/08/2025" at bounding box center [357, 566] width 245 height 25
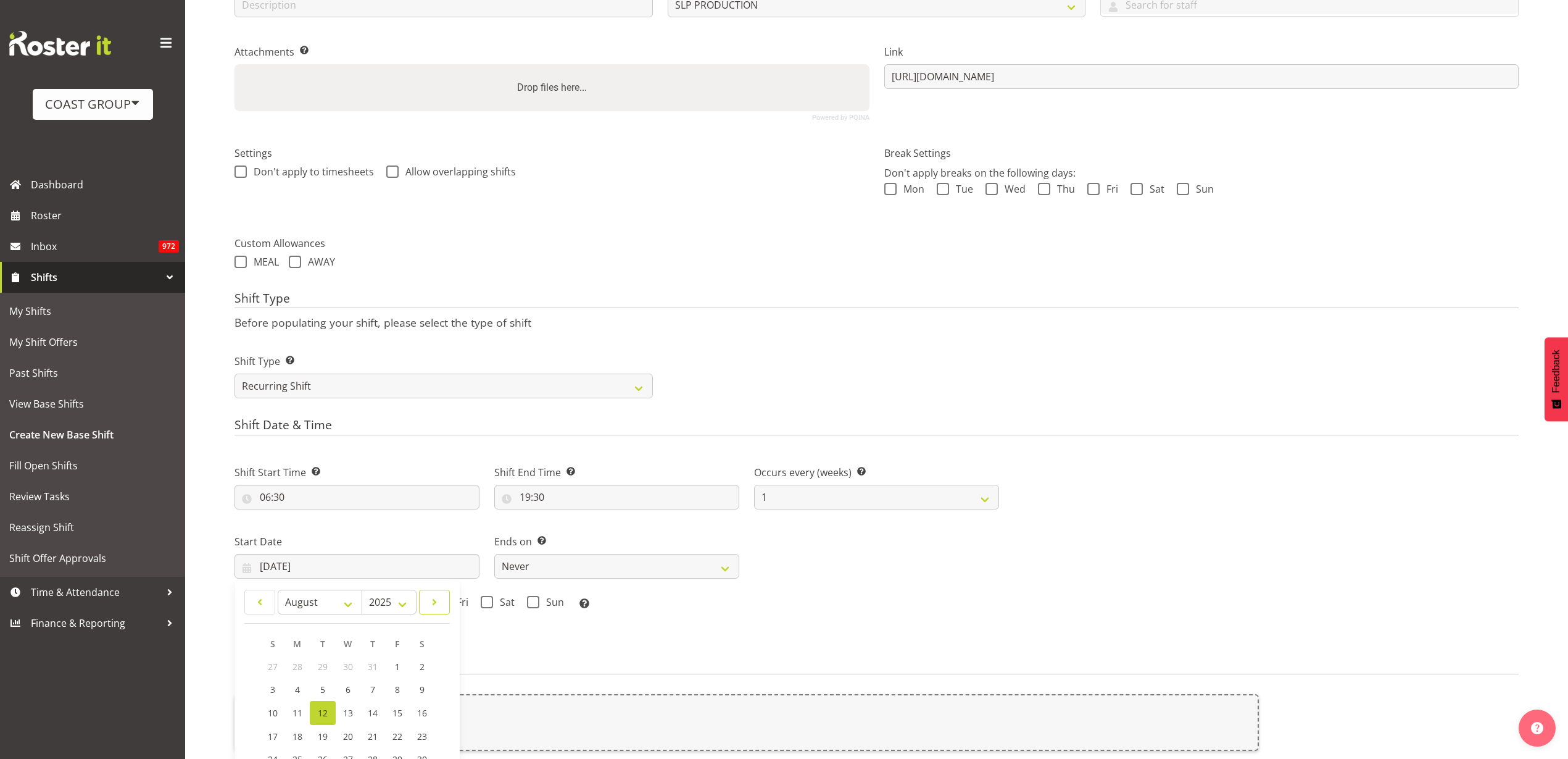
click at [439, 603] on span at bounding box center [435, 602] width 15 height 15
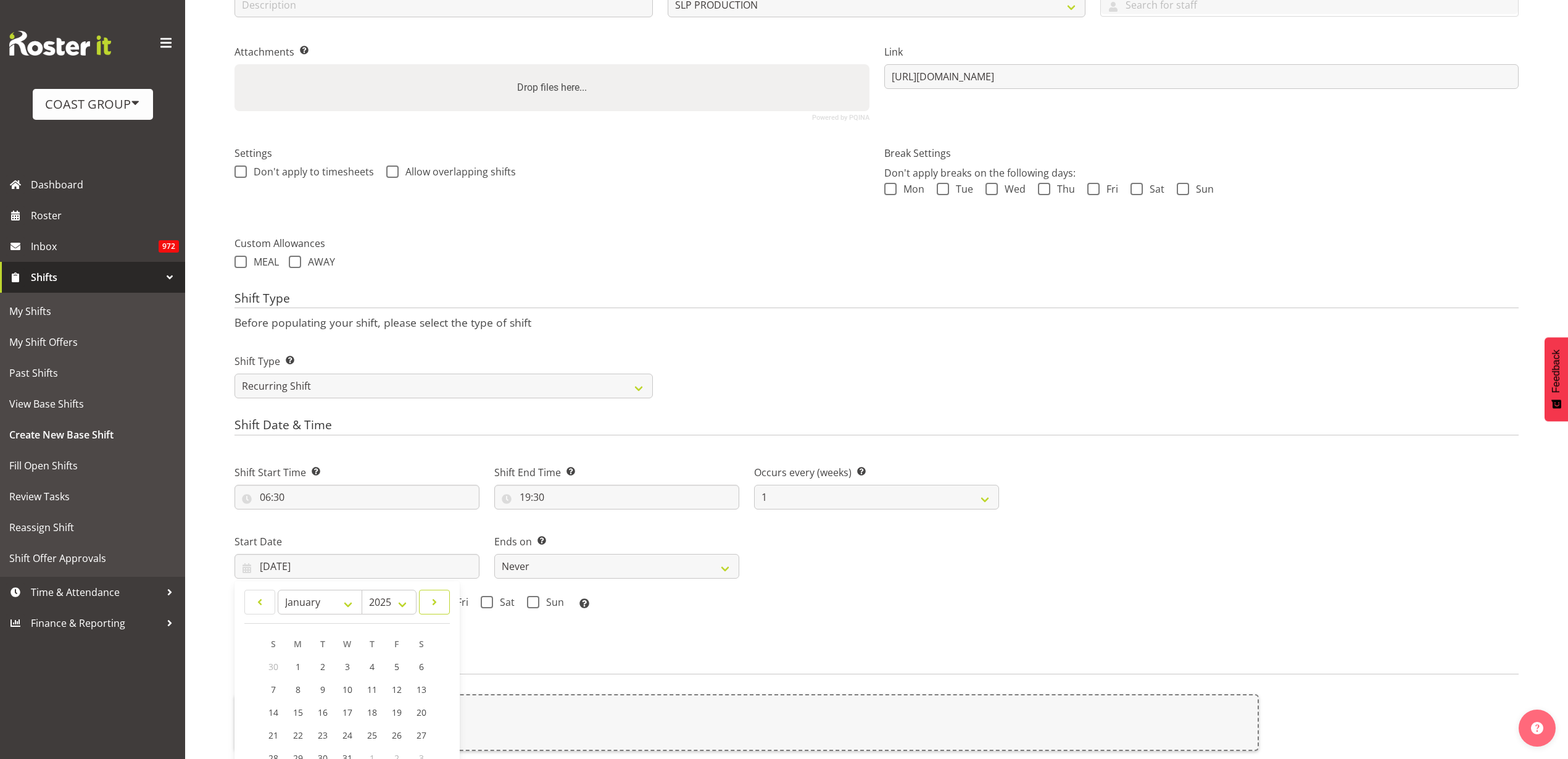
click at [439, 603] on span at bounding box center [435, 602] width 15 height 15
select select "1"
select select "2026"
click at [266, 600] on span at bounding box center [260, 602] width 15 height 15
select select "0"
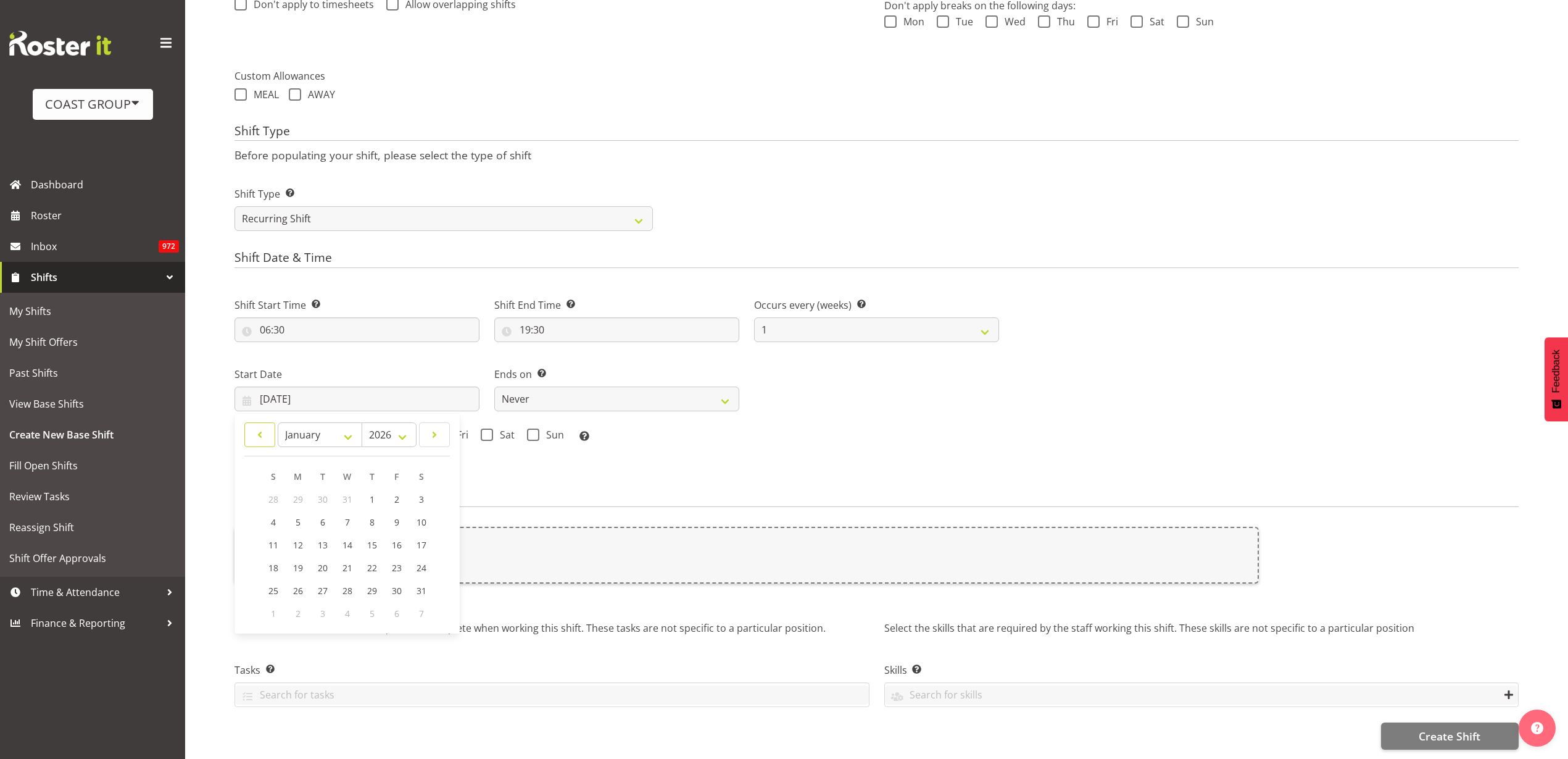
scroll to position [411, 0]
click at [323, 585] on span "27" at bounding box center [323, 591] width 10 height 12
type input "27/01/2026"
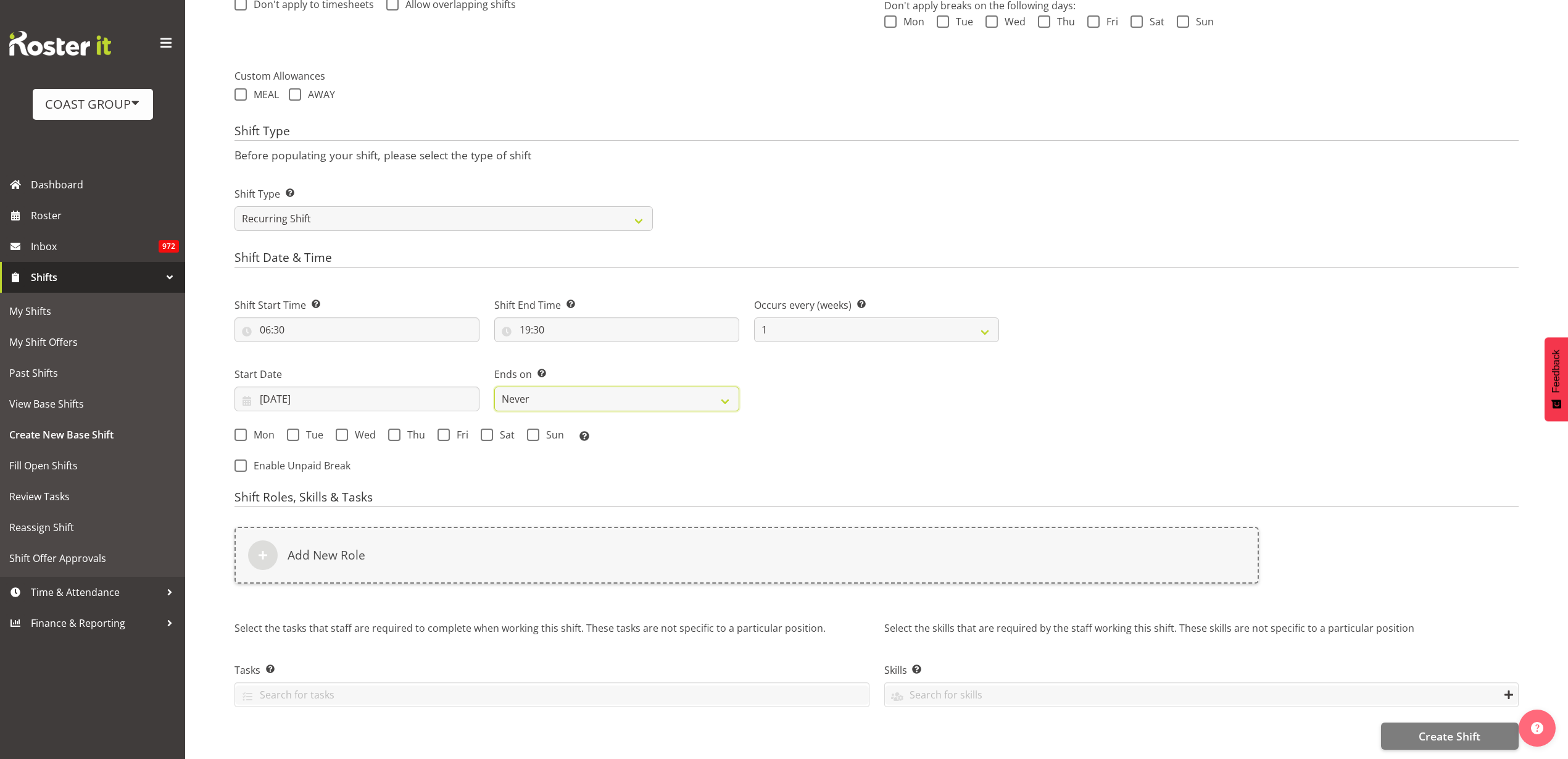
click at [563, 390] on select "Never On Date" at bounding box center [616, 399] width 245 height 25
select select "date"
click at [494, 387] on select "Never On Date" at bounding box center [616, 399] width 245 height 25
select select "7"
select select "2025"
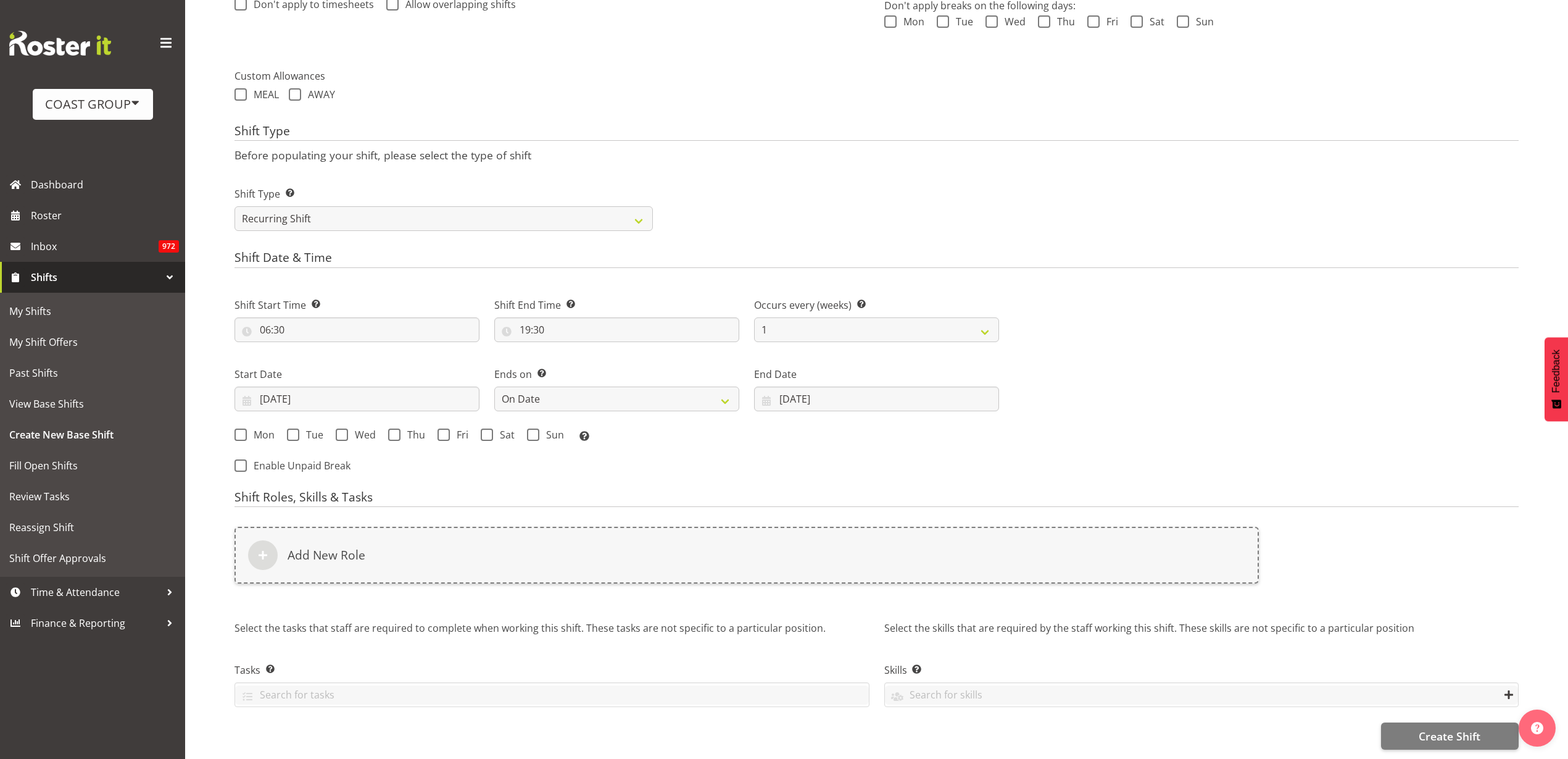
click at [830, 371] on div "End Date 12/08/2025 January February March April May June July August September…" at bounding box center [876, 389] width 245 height 44
click at [832, 387] on input "12/08/2025" at bounding box center [876, 399] width 245 height 25
click at [976, 428] on span at bounding box center [974, 435] width 15 height 15
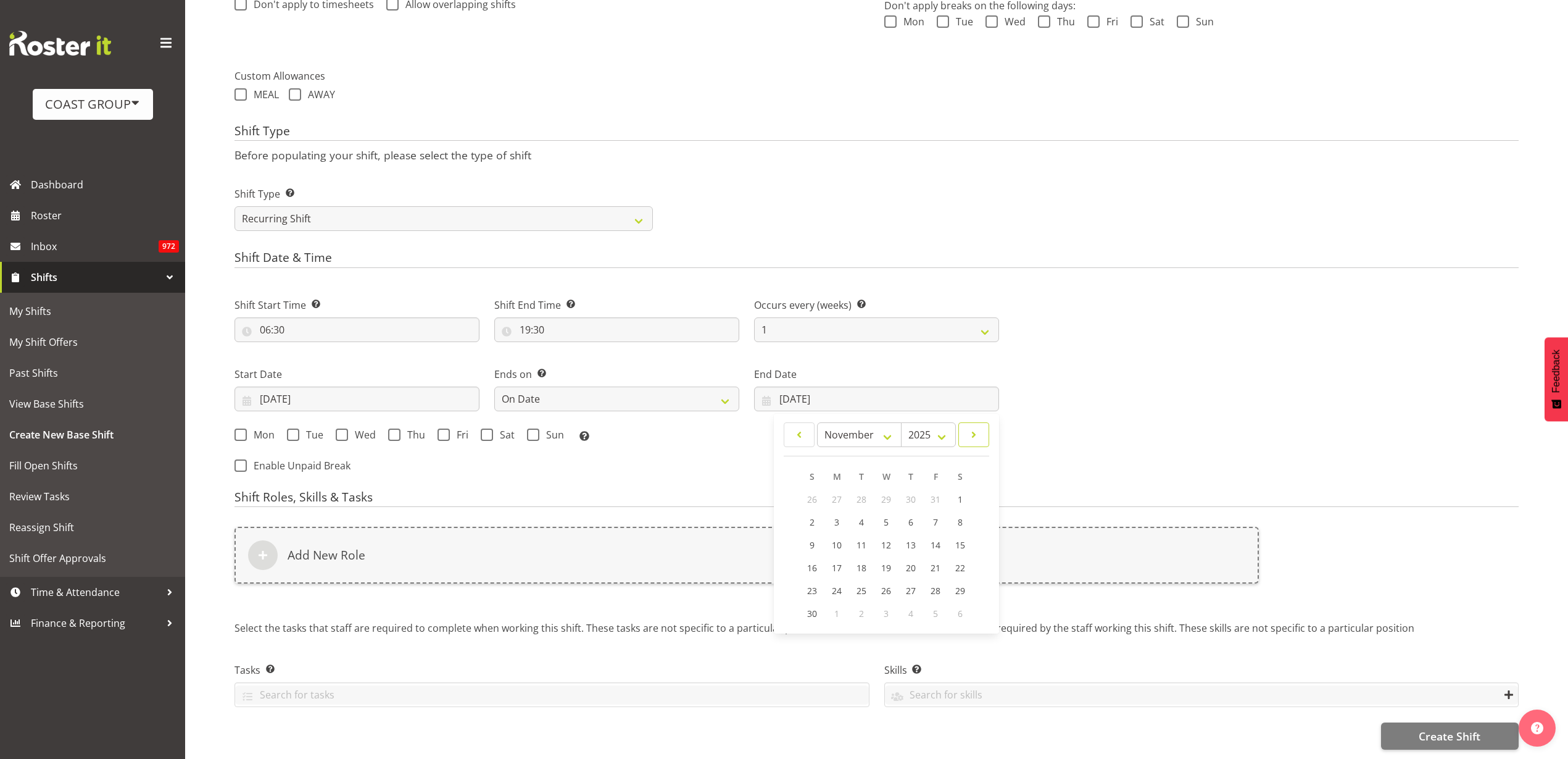
click at [976, 428] on span at bounding box center [974, 435] width 15 height 15
click at [975, 428] on span at bounding box center [974, 435] width 15 height 15
select select "0"
select select "2026"
click at [975, 428] on span at bounding box center [974, 435] width 15 height 15
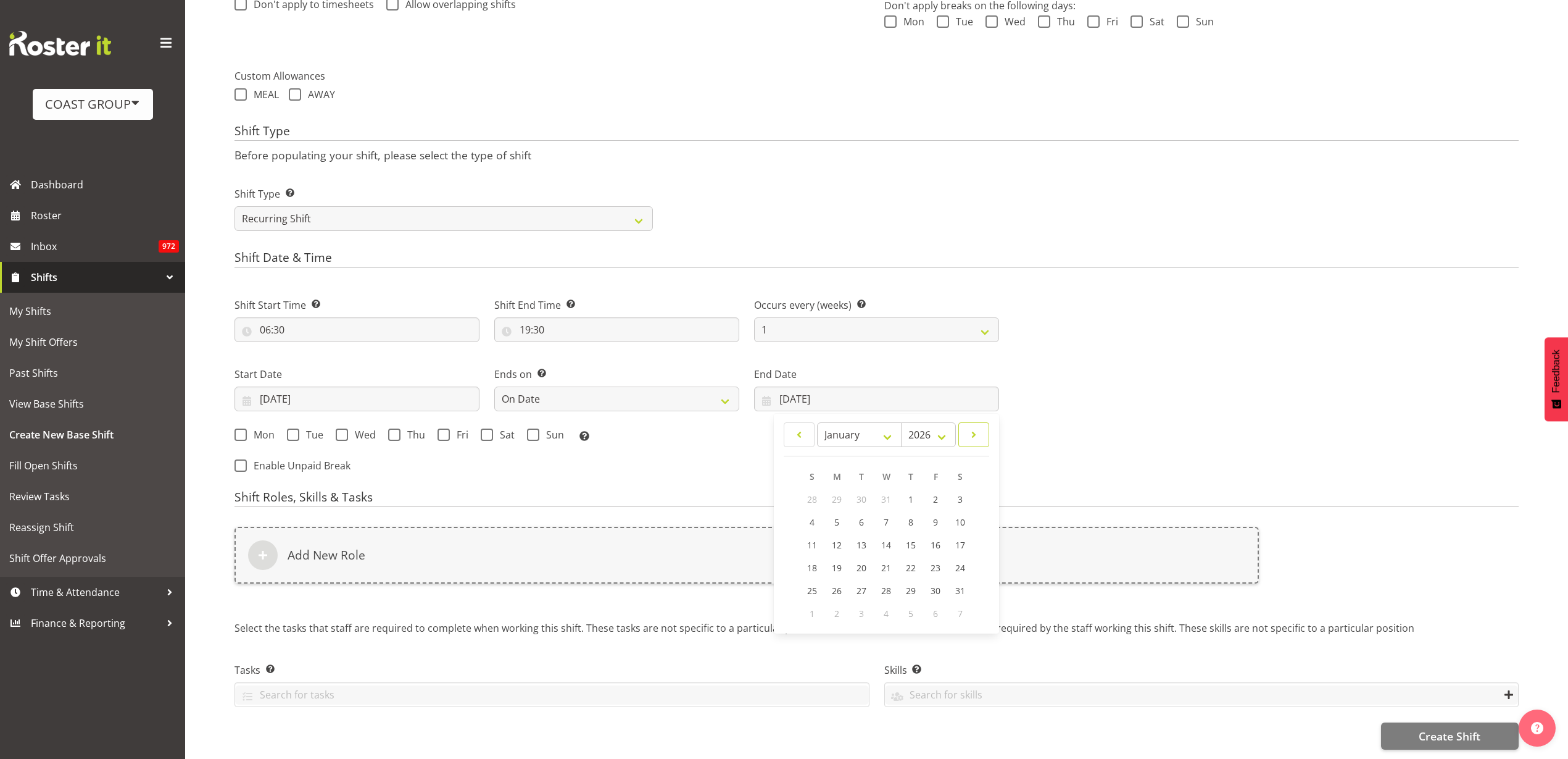
select select "1"
click at [838, 511] on link "9" at bounding box center [836, 522] width 25 height 23
type input "09/02/2026"
click at [256, 429] on span "Mon" at bounding box center [261, 434] width 28 height 12
click at [242, 430] on input "Mon" at bounding box center [239, 434] width 8 height 8
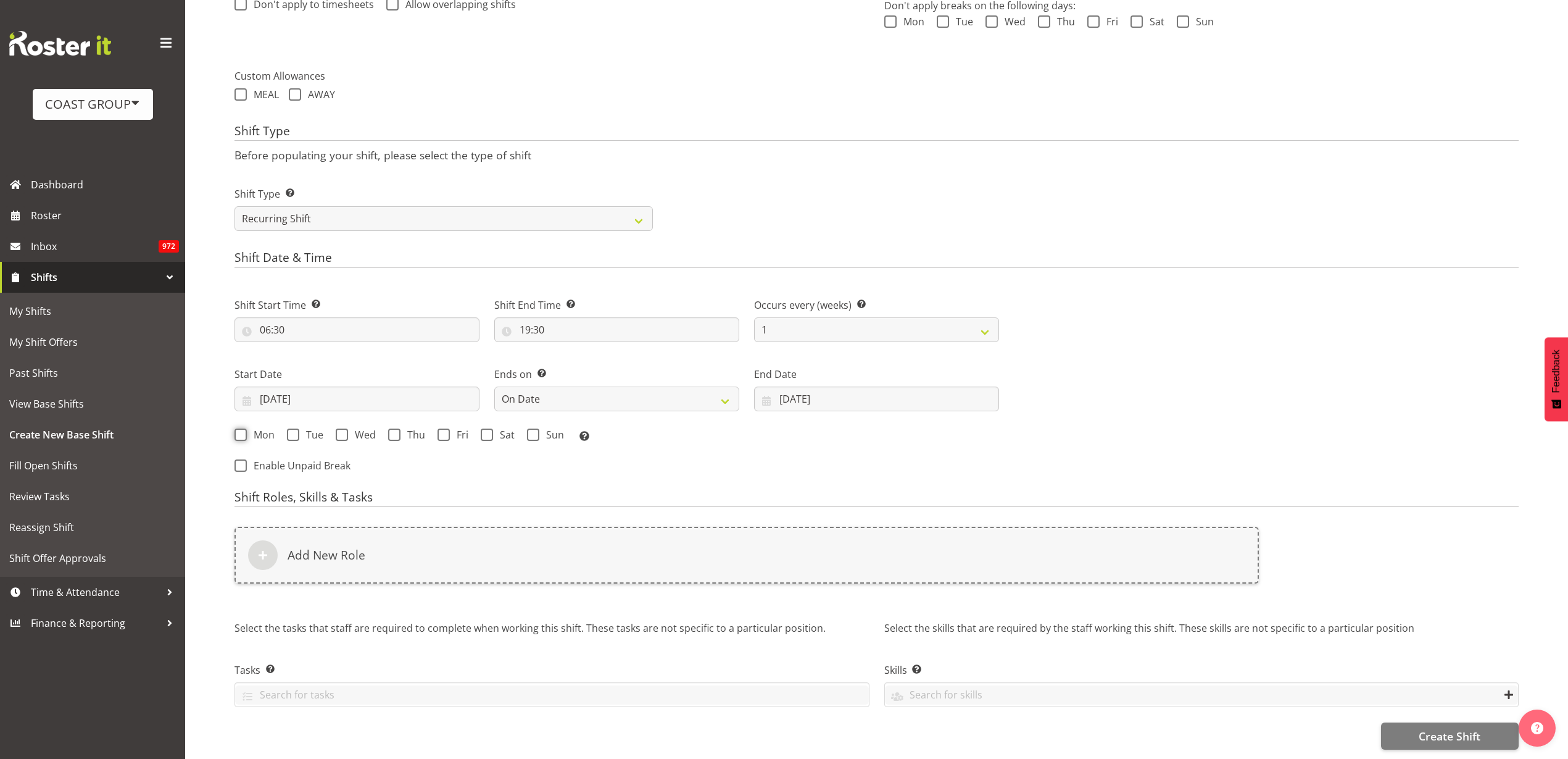
checkbox input "true"
click at [296, 429] on span at bounding box center [292, 434] width 12 height 12
click at [295, 430] on input "Tue" at bounding box center [290, 434] width 8 height 8
checkbox input "true"
click at [345, 429] on span at bounding box center [341, 434] width 12 height 12
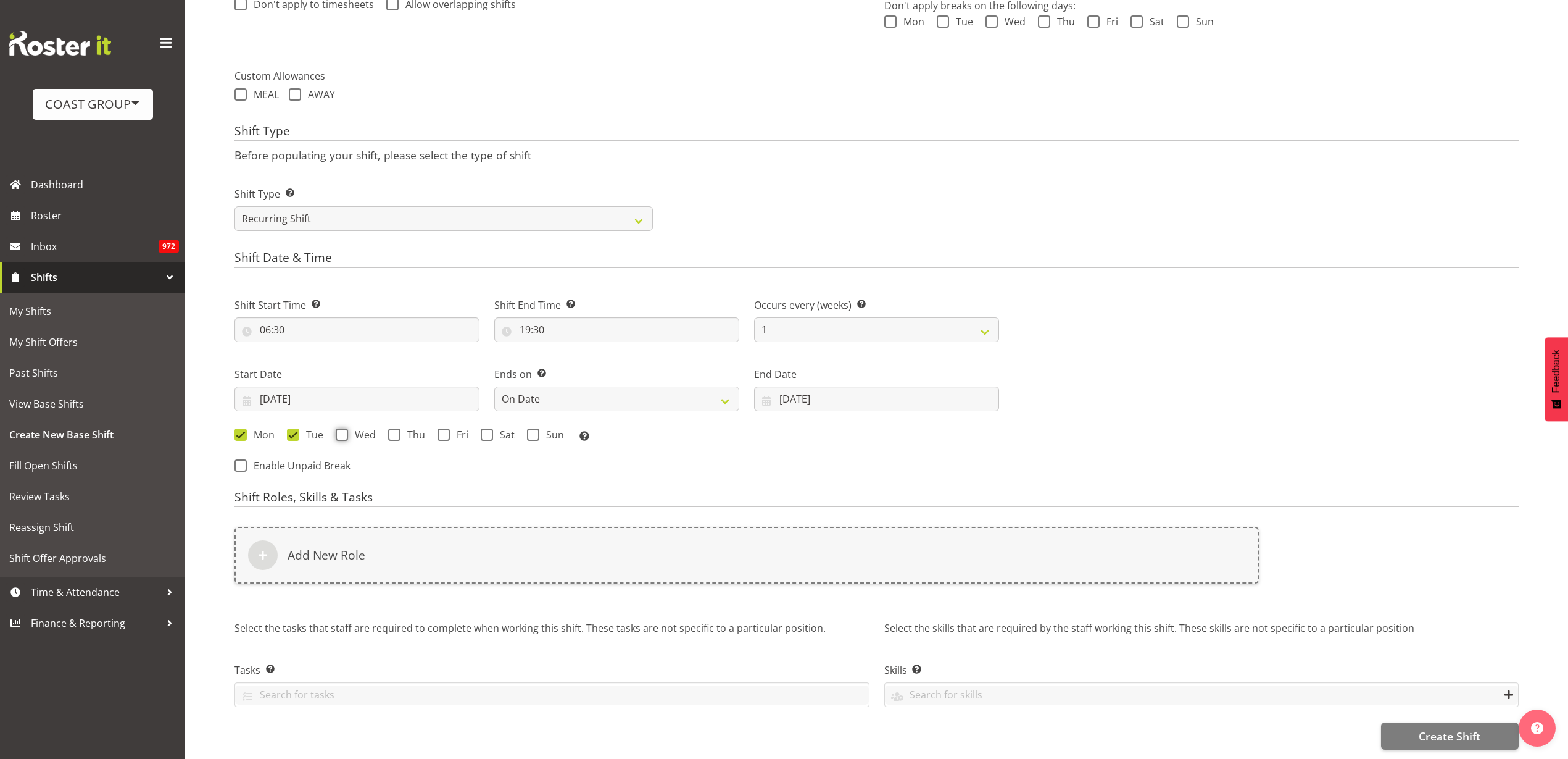
click at [344, 430] on input "Wed" at bounding box center [340, 434] width 8 height 8
checkbox input "true"
click at [408, 429] on span "Thu" at bounding box center [413, 434] width 25 height 12
click at [396, 430] on input "Thu" at bounding box center [392, 434] width 8 height 8
checkbox input "true"
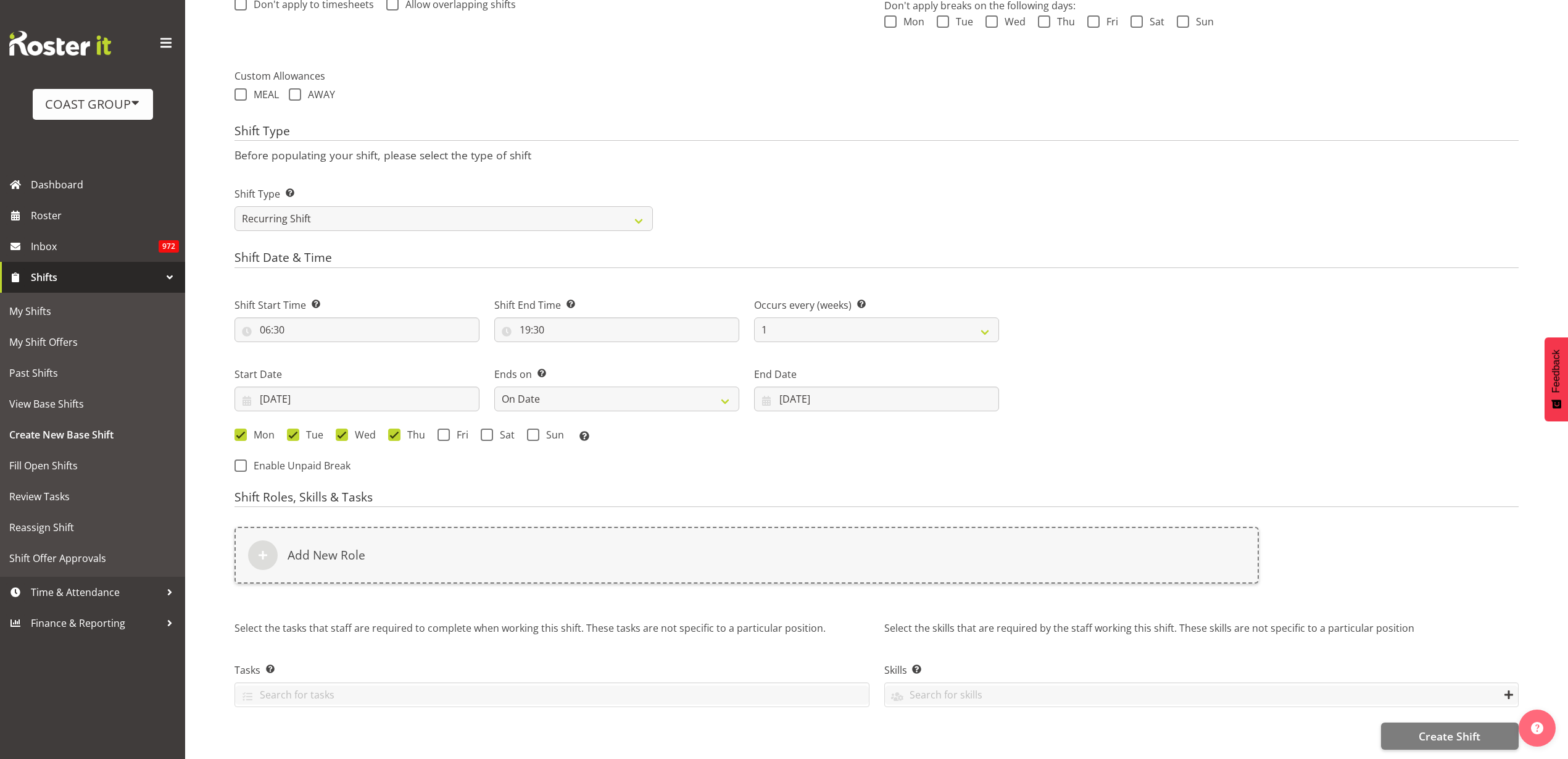
click at [444, 429] on span at bounding box center [443, 434] width 12 height 12
click at [444, 430] on input "Fri" at bounding box center [441, 434] width 8 height 8
checkbox input "true"
click at [500, 429] on span "Sat" at bounding box center [503, 434] width 21 height 12
click at [488, 430] on input "Sat" at bounding box center [485, 434] width 8 height 8
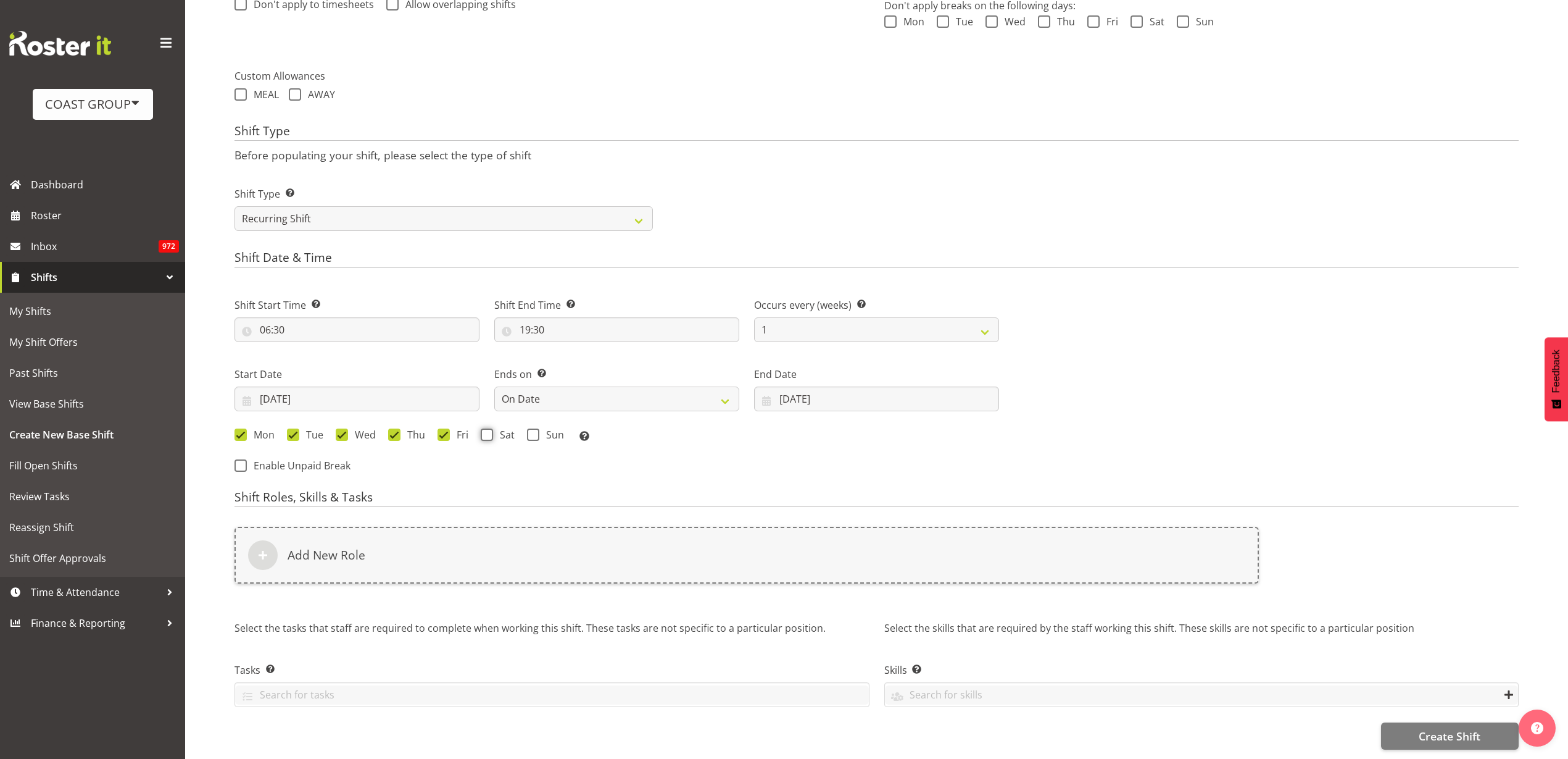
checkbox input "true"
click at [534, 429] on span at bounding box center [533, 434] width 12 height 12
click at [534, 430] on input "Sun" at bounding box center [531, 434] width 8 height 8
checkbox input "true"
click at [379, 537] on div "Add New Role" at bounding box center [747, 554] width 1025 height 56
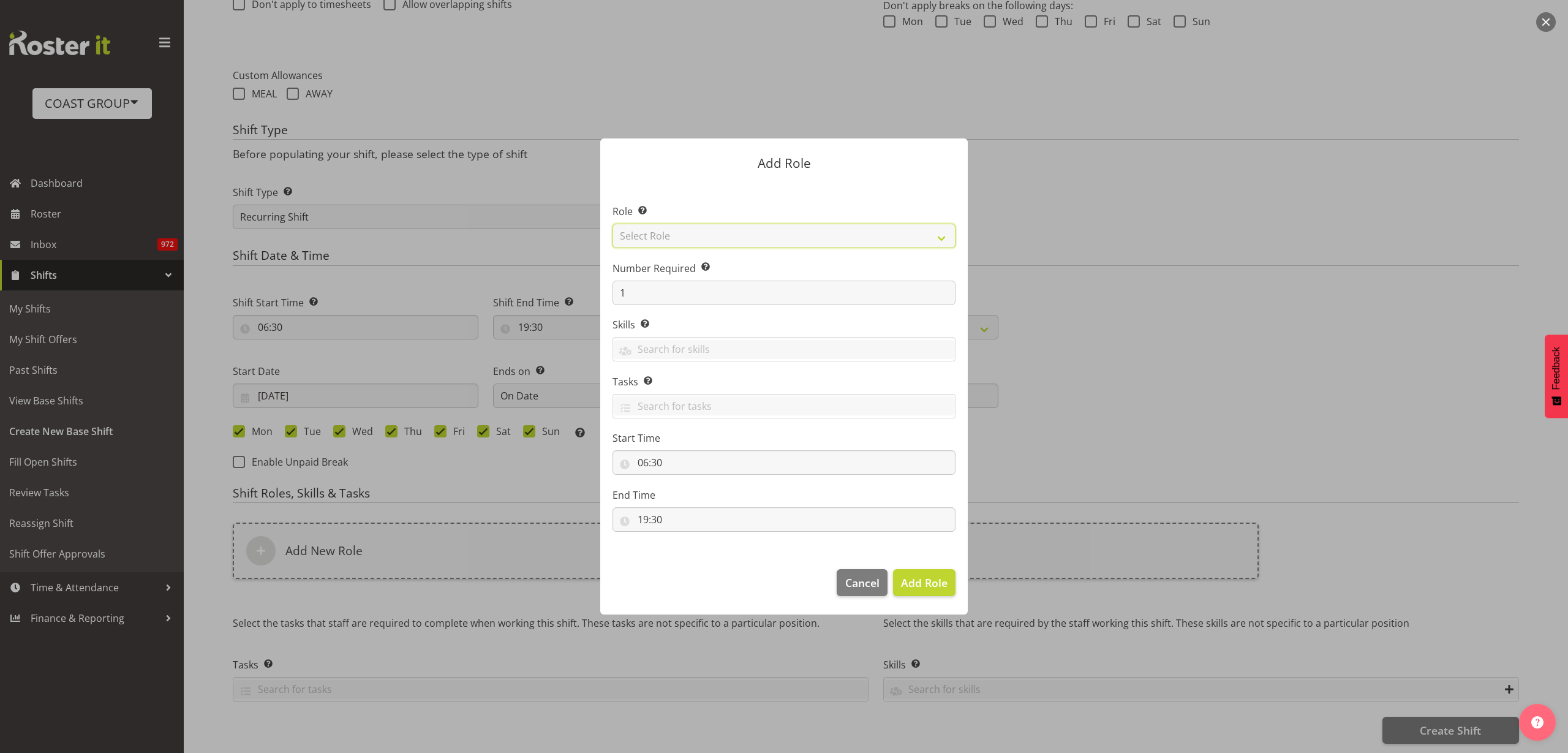
click at [670, 240] on select "Select Role ACCOUNT MANAGER ACCOUNT MANAGER DW ACCOUNTS AKL DIANNA VEHICLES AKL…" at bounding box center [784, 236] width 343 height 25
select select "123"
click at [612, 224] on select "Select Role ACCOUNT MANAGER ACCOUNT MANAGER DW ACCOUNTS AKL DIANNA VEHICLES AKL…" at bounding box center [784, 236] width 343 height 25
drag, startPoint x: 634, startPoint y: 294, endPoint x: 558, endPoint y: 287, distance: 76.3
click at [566, 288] on form "Add Role Role Select the role you wish to add to the shift. ACCOUNT MANAGER ACC…" at bounding box center [784, 376] width 588 height 537
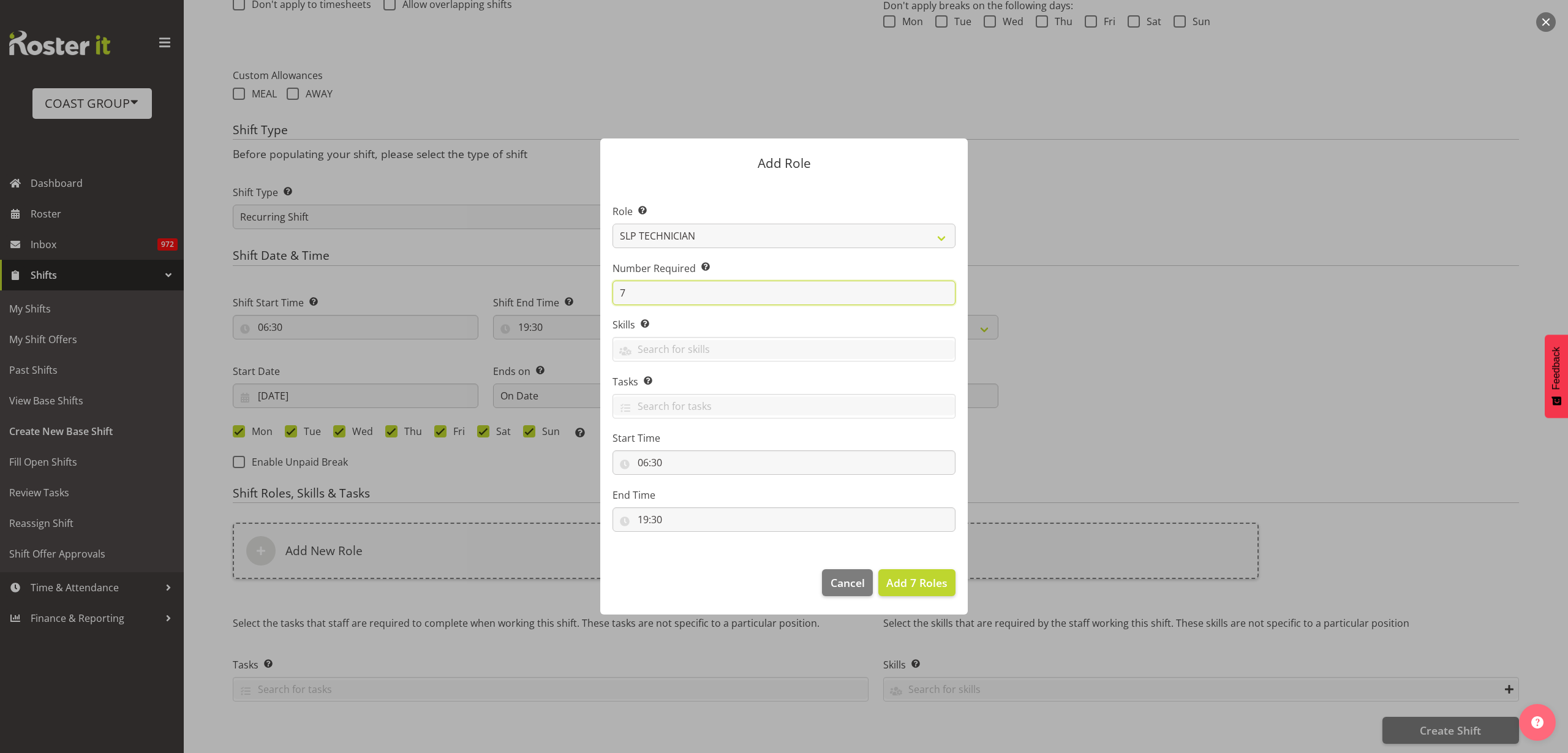
type input "7"
click at [909, 579] on span "Add 7 Roles" at bounding box center [916, 582] width 62 height 15
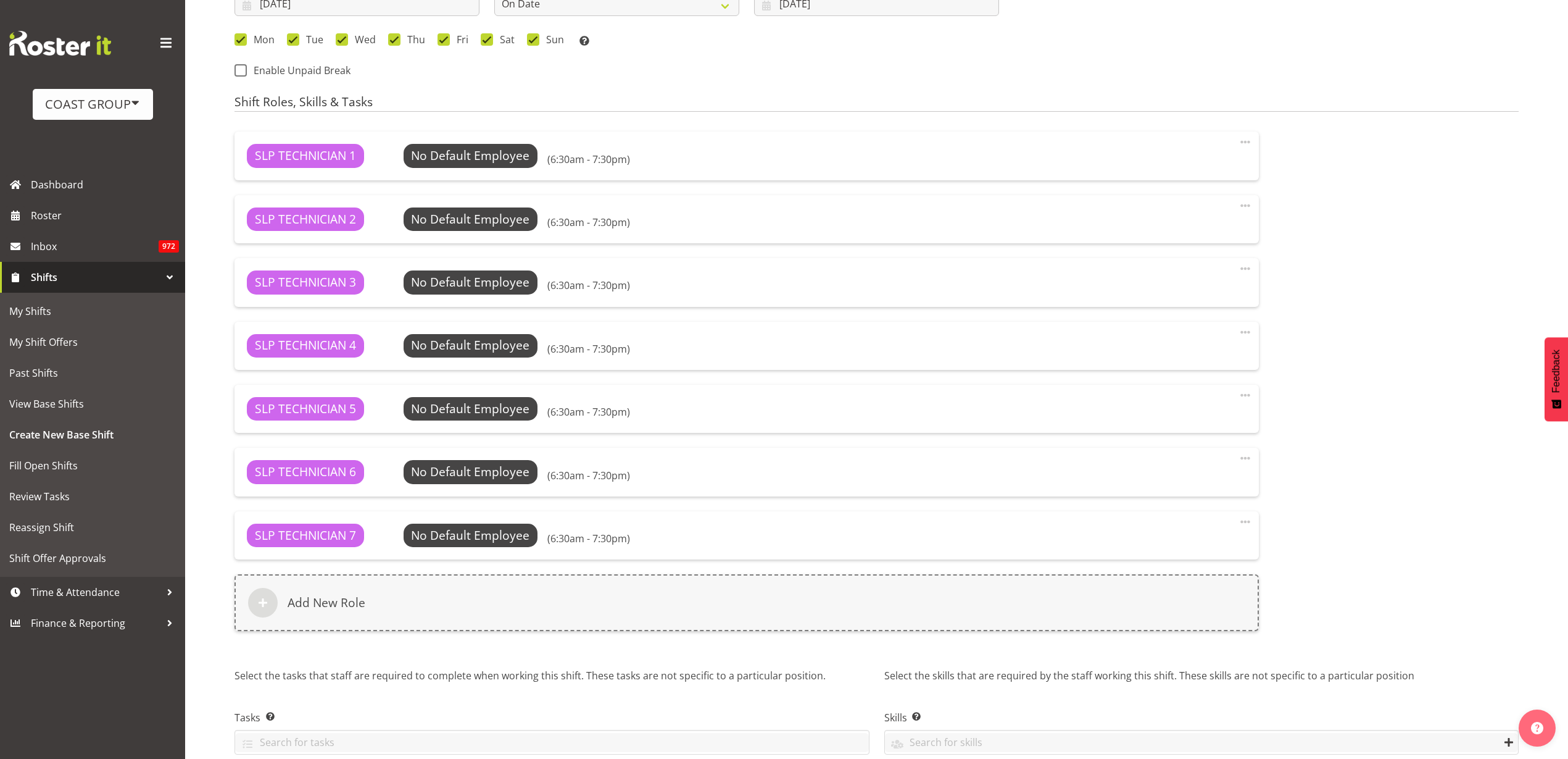
scroll to position [797, 0]
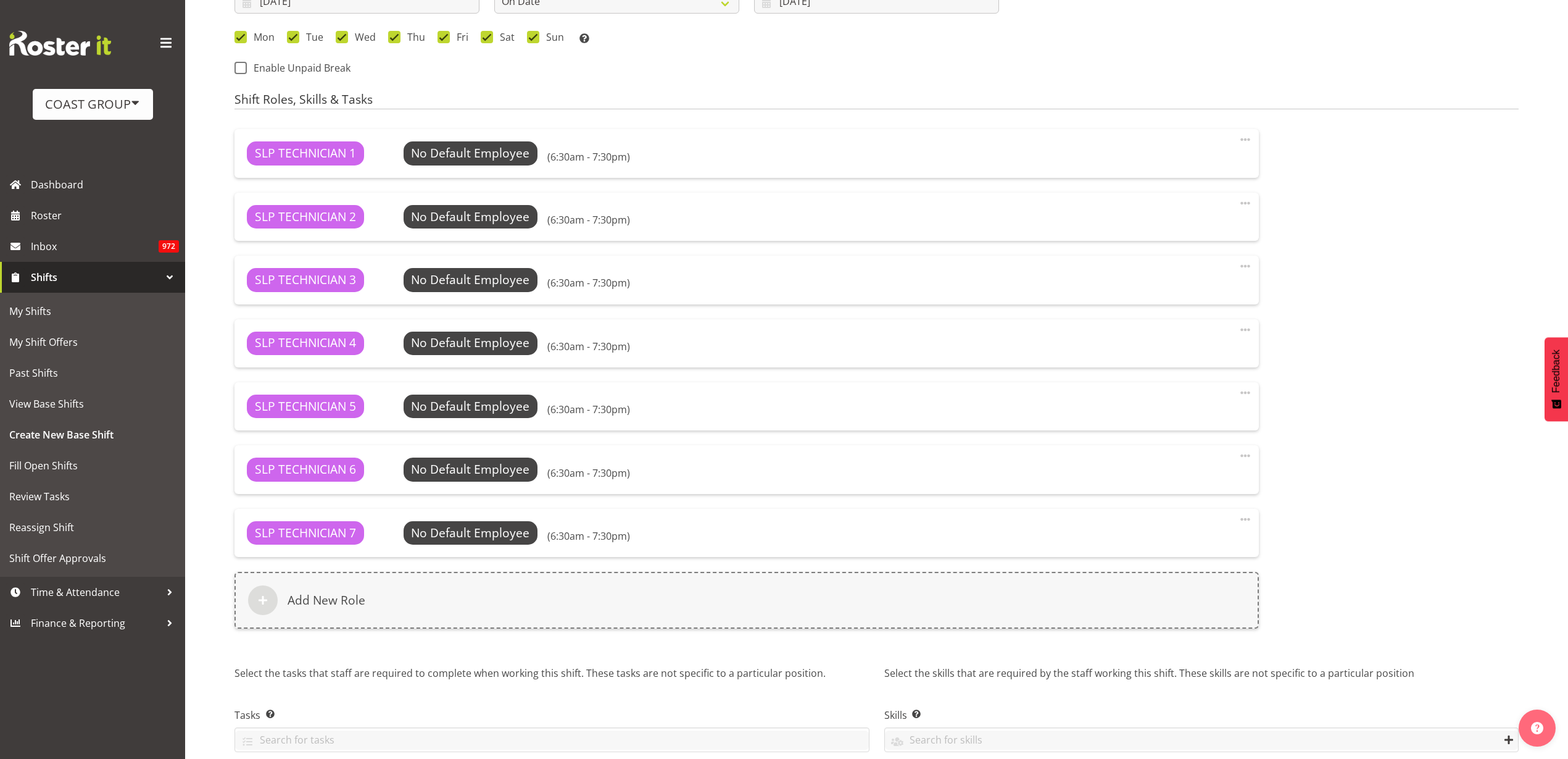
click at [354, 612] on div "Add New Role" at bounding box center [747, 600] width 1025 height 56
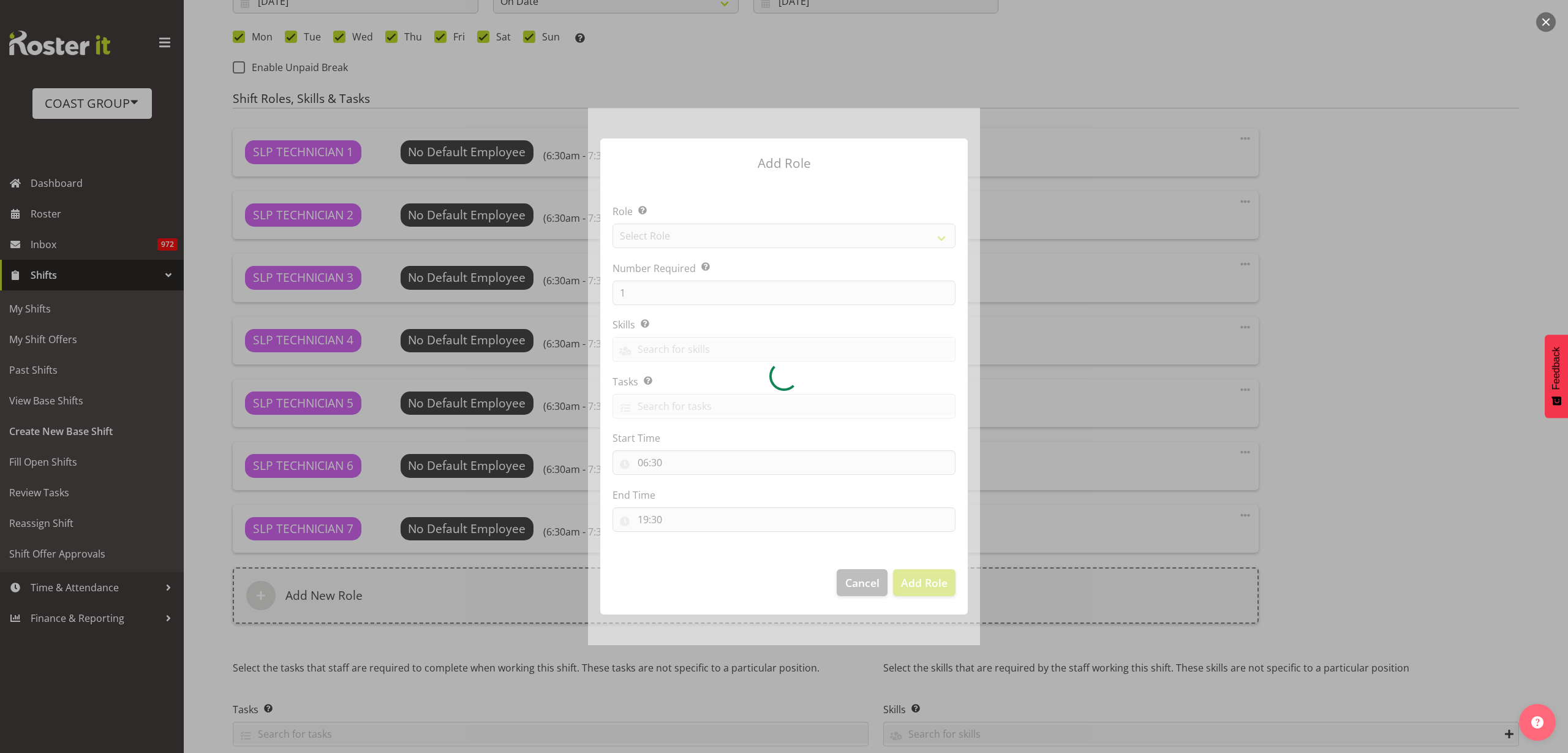
click at [730, 227] on div at bounding box center [783, 376] width 392 height 537
click at [731, 235] on div at bounding box center [783, 376] width 392 height 537
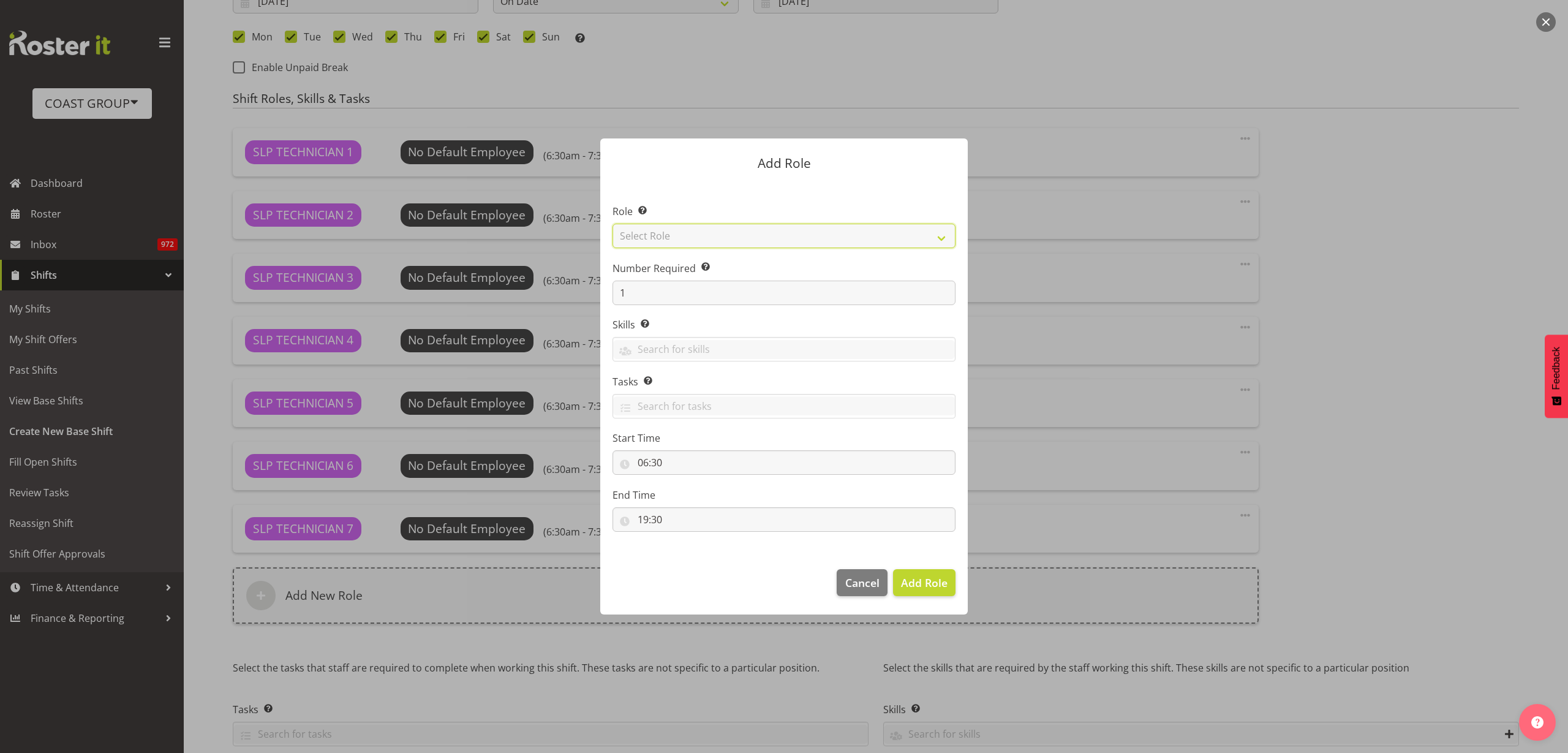
click at [731, 235] on select "Select Role ACCOUNT MANAGER ACCOUNT MANAGER DW ACCOUNTS AKL DIANNA VEHICLES AKL…" at bounding box center [784, 236] width 343 height 25
select select "81"
click at [612, 224] on select "Select Role ACCOUNT MANAGER ACCOUNT MANAGER DW ACCOUNTS AKL DIANNA VEHICLES AKL…" at bounding box center [784, 236] width 343 height 25
drag, startPoint x: 627, startPoint y: 296, endPoint x: 569, endPoint y: 291, distance: 58.2
click at [569, 291] on form "Add Role Role Select the role you wish to add to the shift. ACCOUNT MANAGER ACC…" at bounding box center [784, 376] width 588 height 537
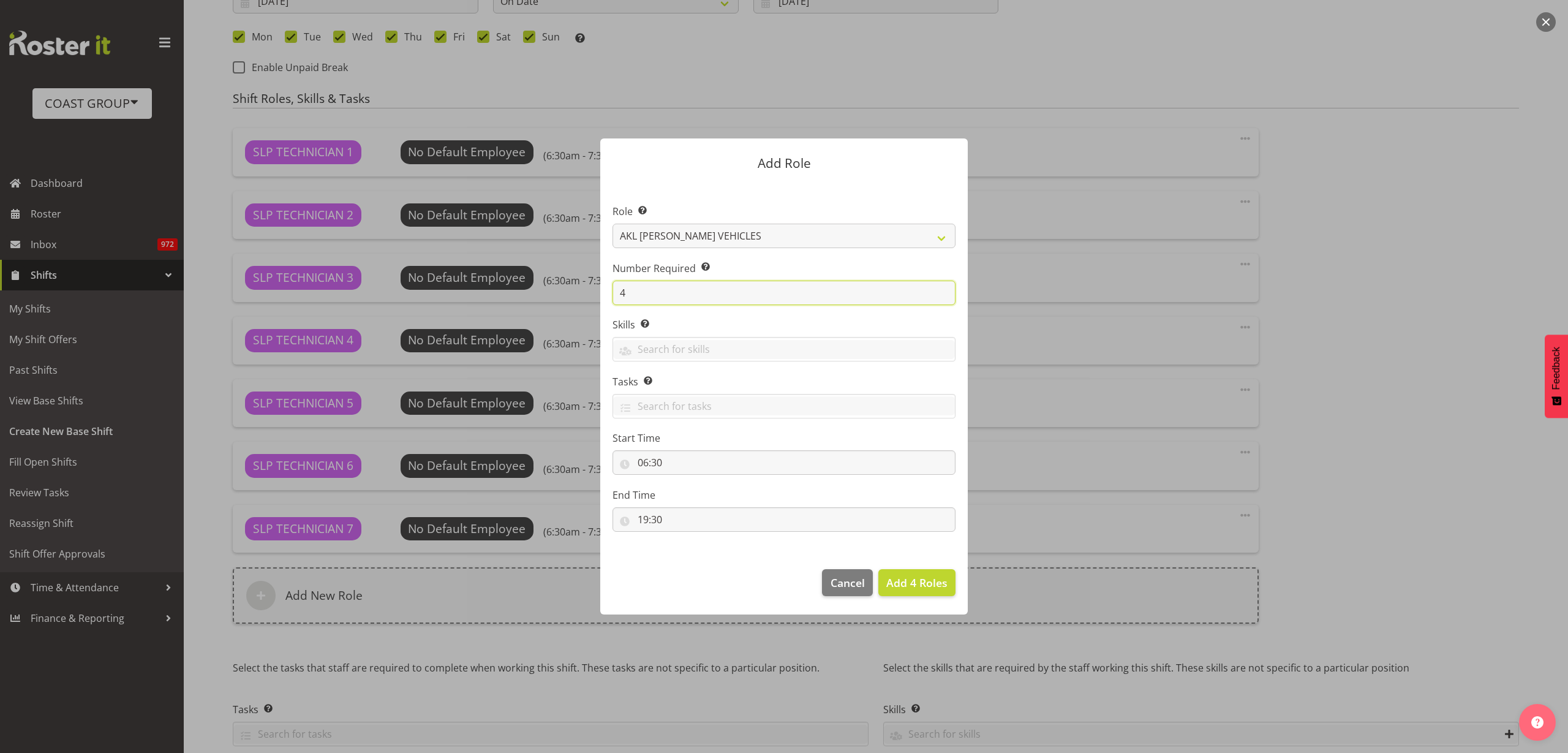
type input "4"
click at [935, 585] on span "Add 4 Roles" at bounding box center [916, 582] width 62 height 15
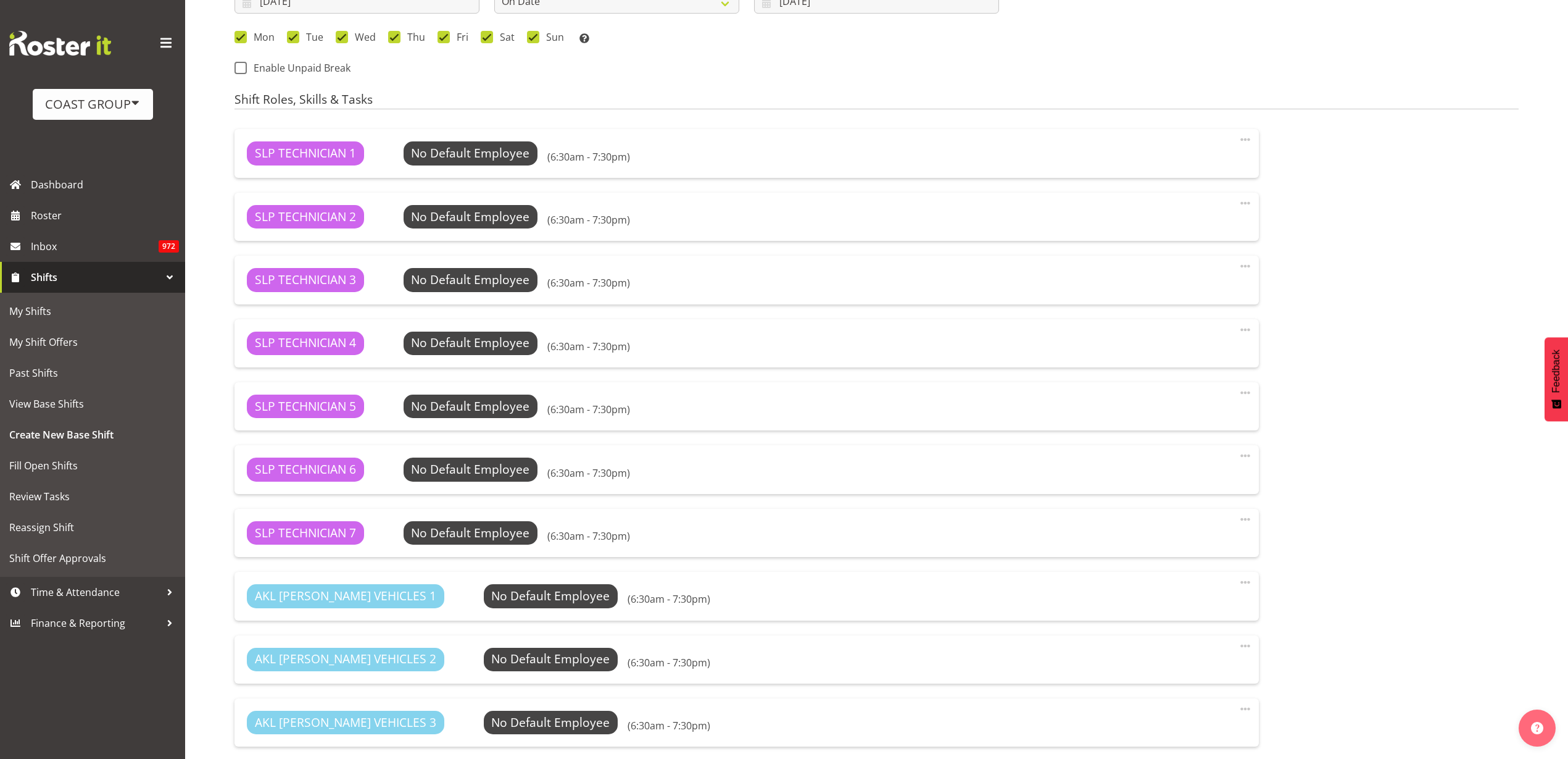
scroll to position [1106, 0]
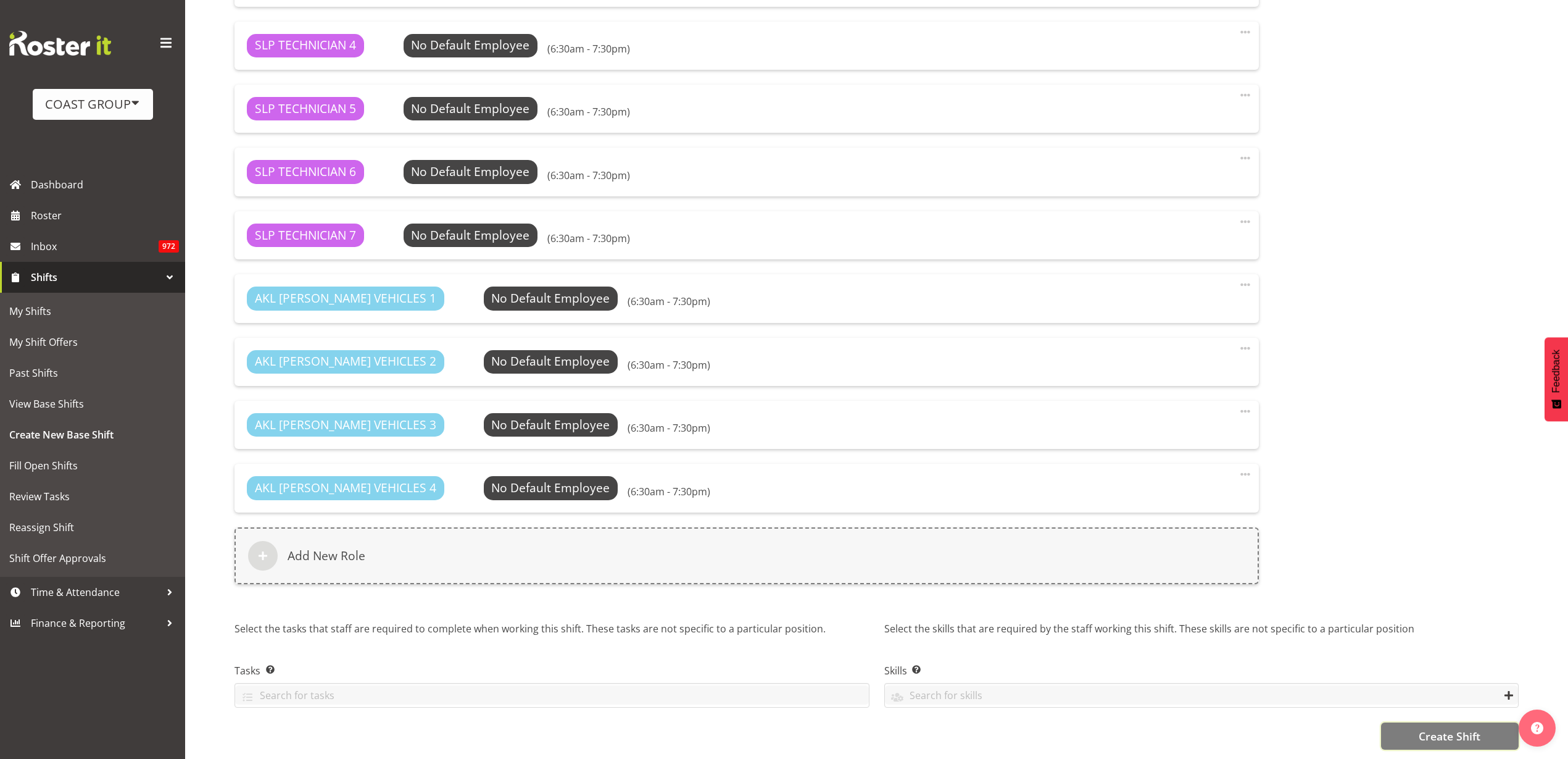
click at [1436, 728] on span "Create Shift" at bounding box center [1450, 736] width 62 height 16
